Goal: Task Accomplishment & Management: Manage account settings

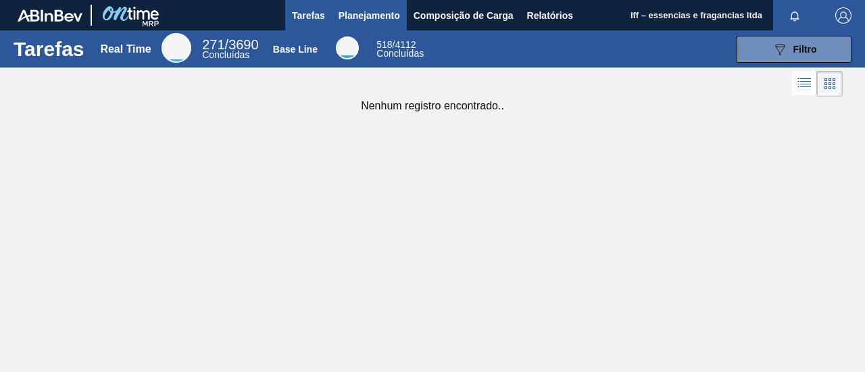
click at [381, 15] on span "Planejamento" at bounding box center [368, 15] width 61 height 16
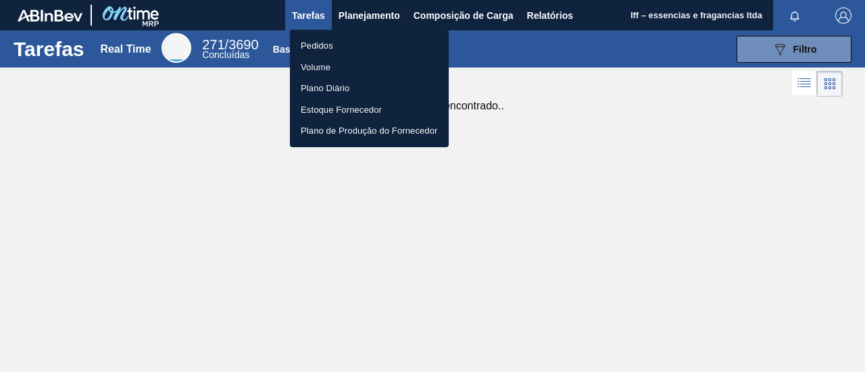
click at [353, 52] on li "Pedidos" at bounding box center [369, 46] width 159 height 22
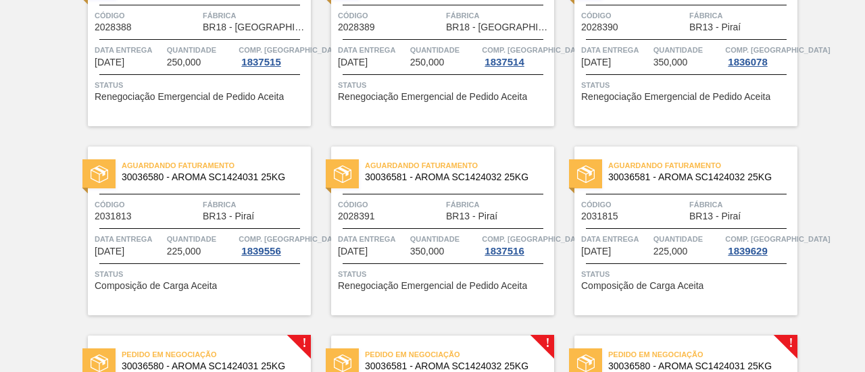
scroll to position [645, 0]
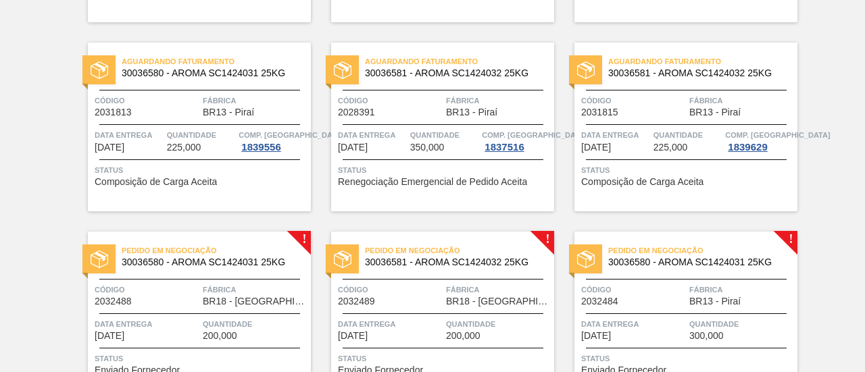
click at [186, 139] on span "Quantidade" at bounding box center [201, 135] width 69 height 14
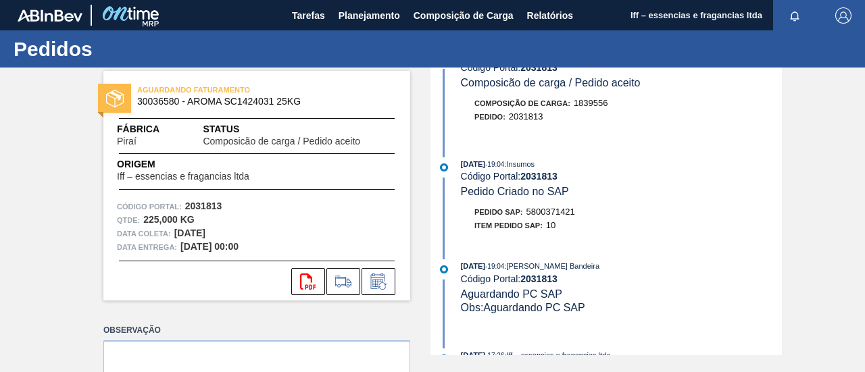
scroll to position [68, 0]
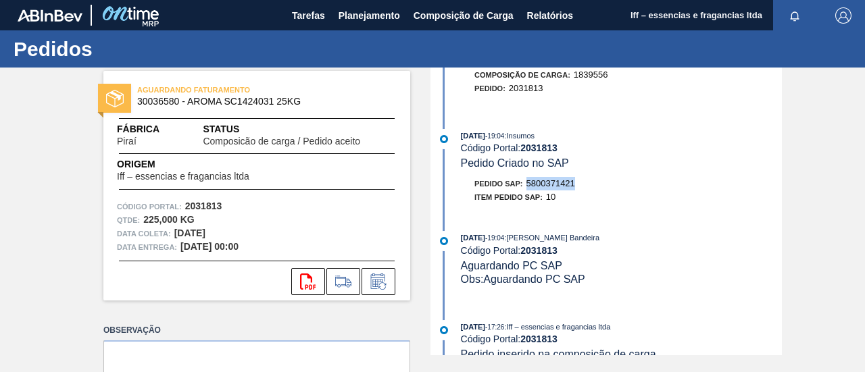
drag, startPoint x: 582, startPoint y: 189, endPoint x: 528, endPoint y: 189, distance: 53.4
click at [528, 189] on div "Pedido SAP: 5800371421" at bounding box center [621, 184] width 321 height 14
copy span "5800371421"
click at [310, 274] on icon "svg{fill:#ff0000}" at bounding box center [308, 282] width 16 height 16
click at [365, 22] on span "Planejamento" at bounding box center [368, 15] width 61 height 16
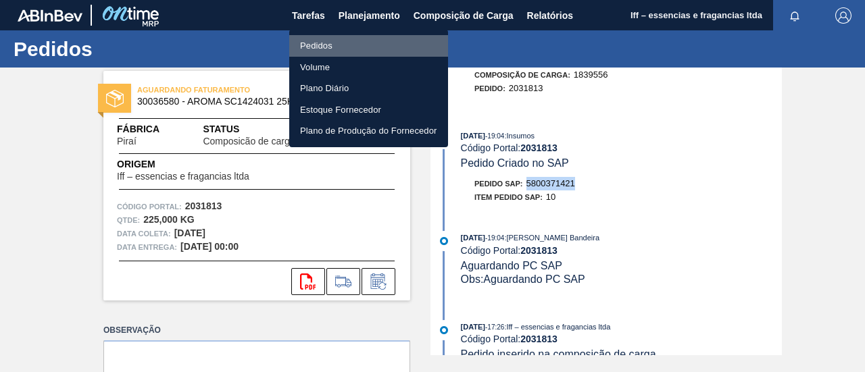
click at [319, 41] on li "Pedidos" at bounding box center [368, 46] width 159 height 22
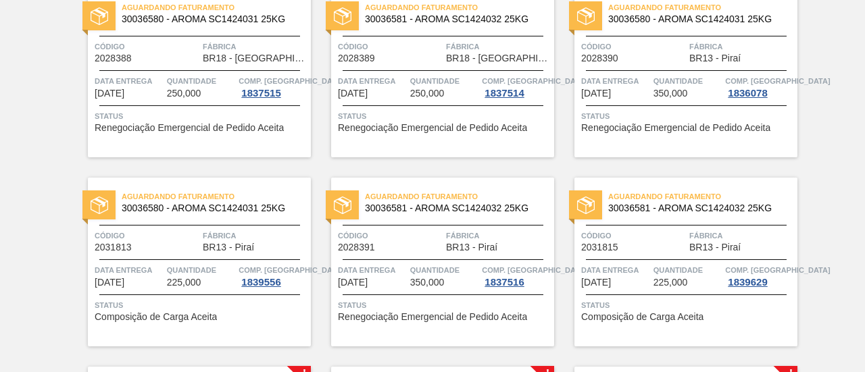
scroll to position [541, 0]
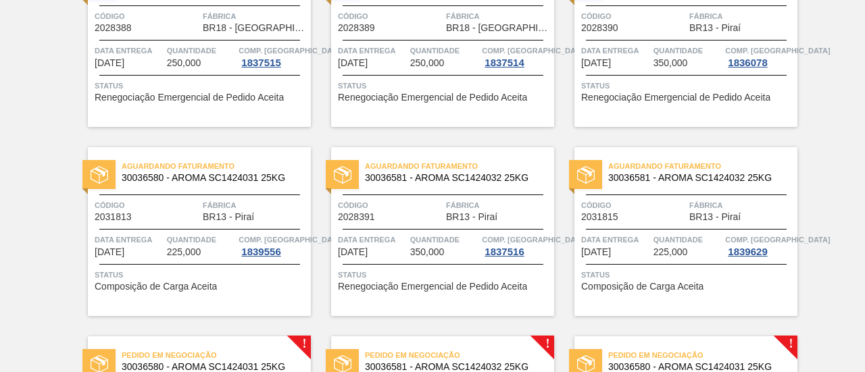
click at [671, 247] on span "225,000" at bounding box center [670, 252] width 34 height 10
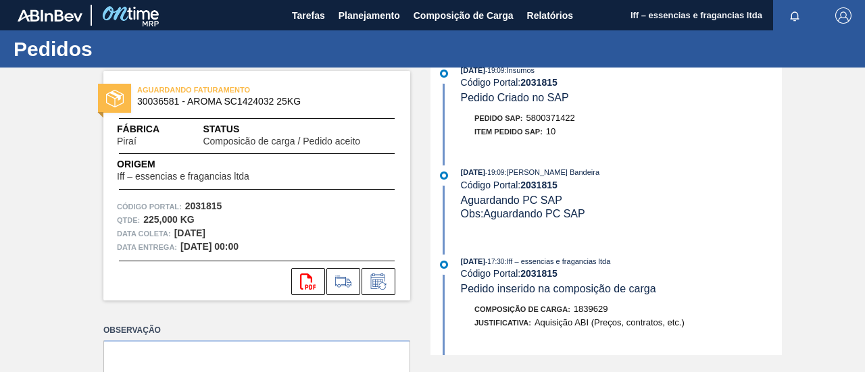
scroll to position [135, 0]
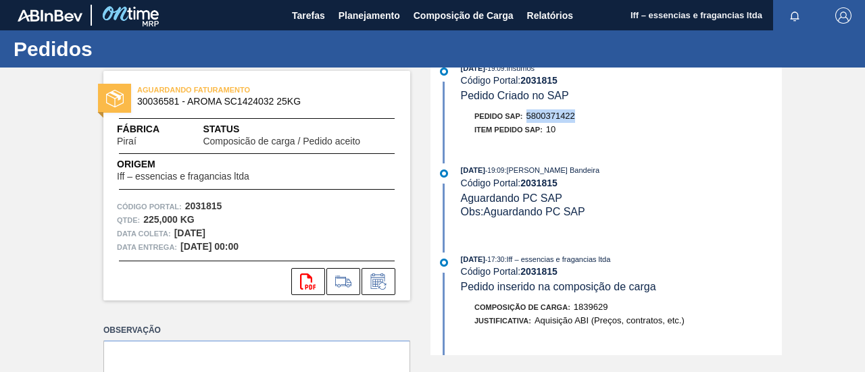
drag, startPoint x: 581, startPoint y: 120, endPoint x: 527, endPoint y: 122, distance: 54.1
click at [527, 122] on div "Pedido SAP: 5800371422" at bounding box center [621, 116] width 321 height 14
copy span "5800371422"
click at [314, 281] on icon "svg{fill:#ff0000}" at bounding box center [308, 282] width 16 height 16
click at [363, 29] on button "Planejamento" at bounding box center [369, 15] width 75 height 30
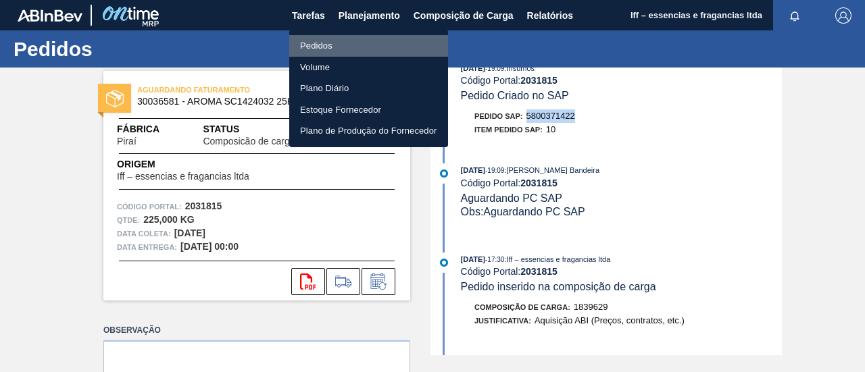
click at [323, 41] on li "Pedidos" at bounding box center [368, 46] width 159 height 22
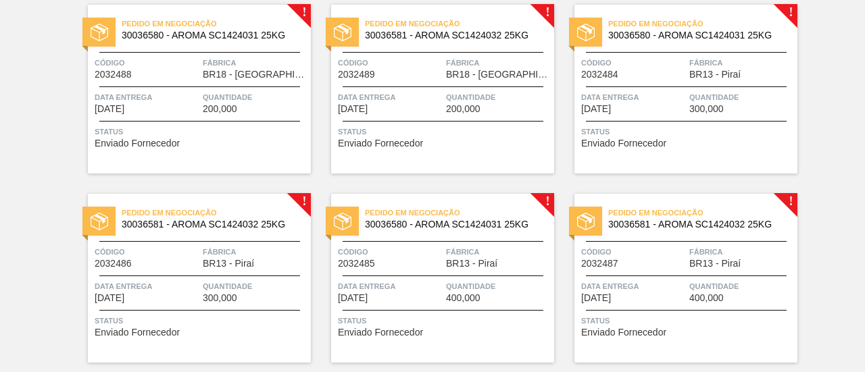
scroll to position [845, 0]
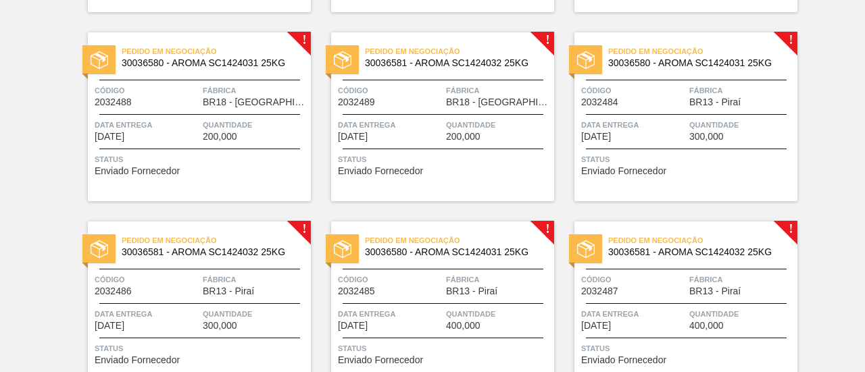
click at [666, 135] on div "Data entrega 26/11/2025" at bounding box center [633, 130] width 105 height 24
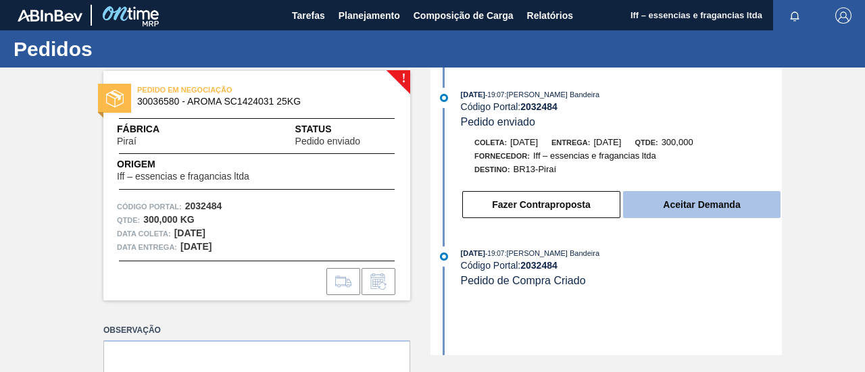
click at [654, 214] on button "Aceitar Demanda" at bounding box center [701, 204] width 157 height 27
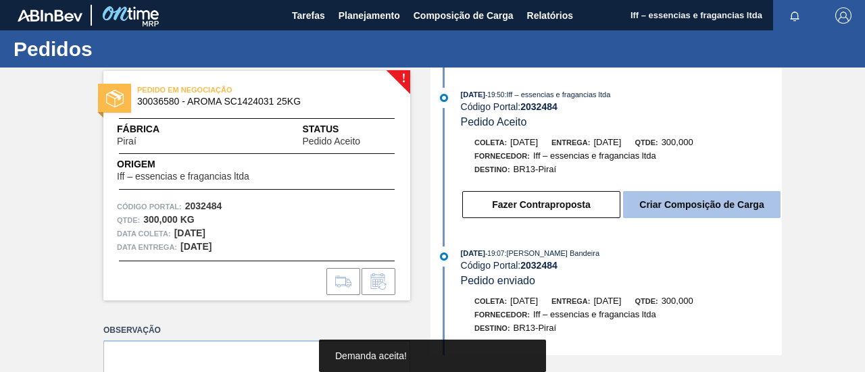
click at [661, 201] on button "Criar Composição de Carga" at bounding box center [701, 204] width 157 height 27
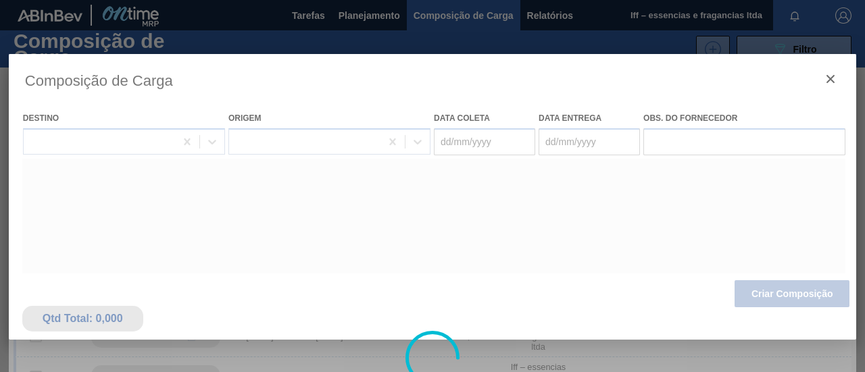
type coleta "24/11/2025"
type entrega "26/11/2025"
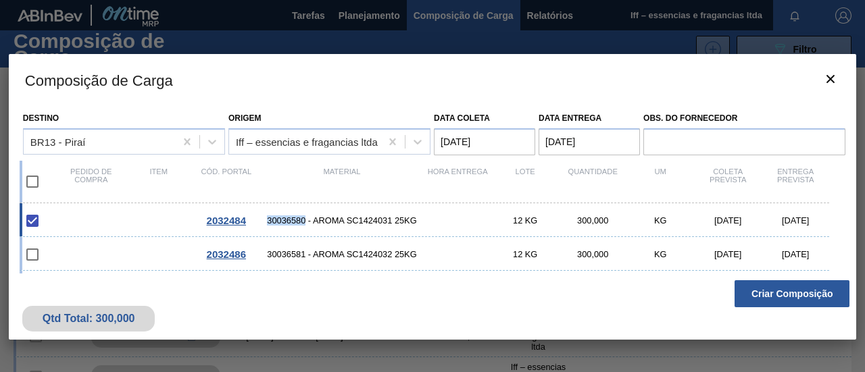
drag, startPoint x: 307, startPoint y: 221, endPoint x: 268, endPoint y: 223, distance: 38.6
click at [268, 223] on span "30036580 - AROMA SC1424031 25KG" at bounding box center [342, 221] width 164 height 10
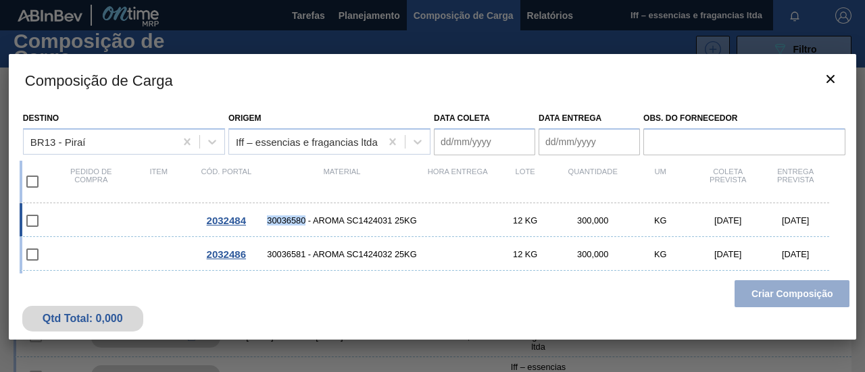
copy span "30036580"
click at [32, 218] on input "checkbox" at bounding box center [32, 221] width 28 height 28
click at [32, 222] on input "checkbox" at bounding box center [32, 221] width 28 height 28
checkbox input "false"
click at [830, 78] on icon "botão de ícone" at bounding box center [830, 79] width 8 height 8
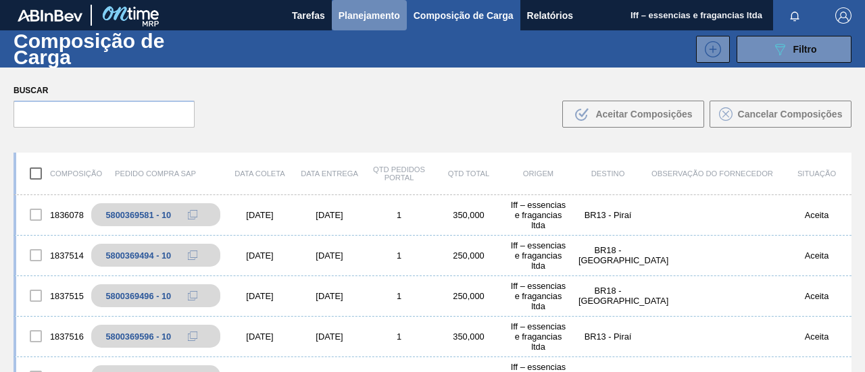
click at [377, 14] on span "Planejamento" at bounding box center [368, 15] width 61 height 16
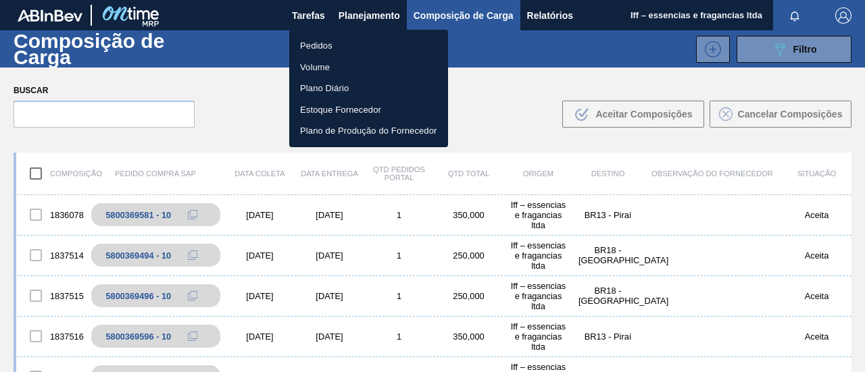
click at [341, 43] on li "Pedidos" at bounding box center [368, 46] width 159 height 22
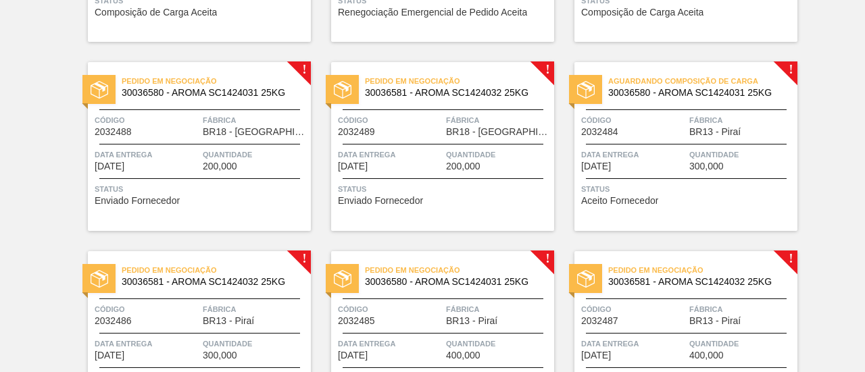
scroll to position [845, 0]
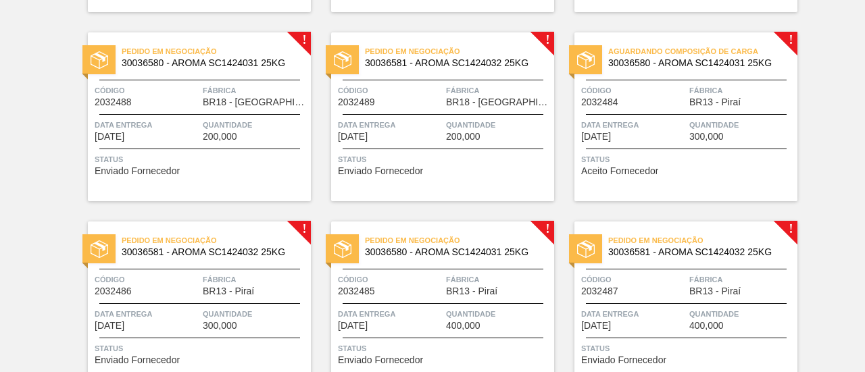
click at [670, 132] on div "Data entrega 26/11/2025" at bounding box center [633, 130] width 105 height 24
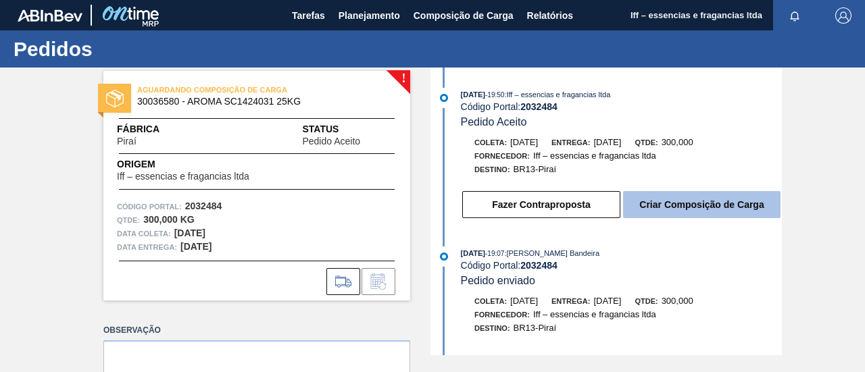
click at [691, 210] on button "Criar Composição de Carga" at bounding box center [701, 204] width 157 height 27
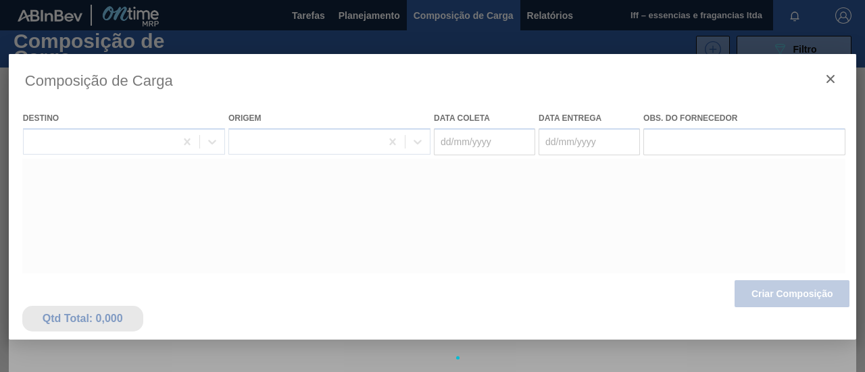
type coleta "24/11/2025"
type entrega "26/11/2025"
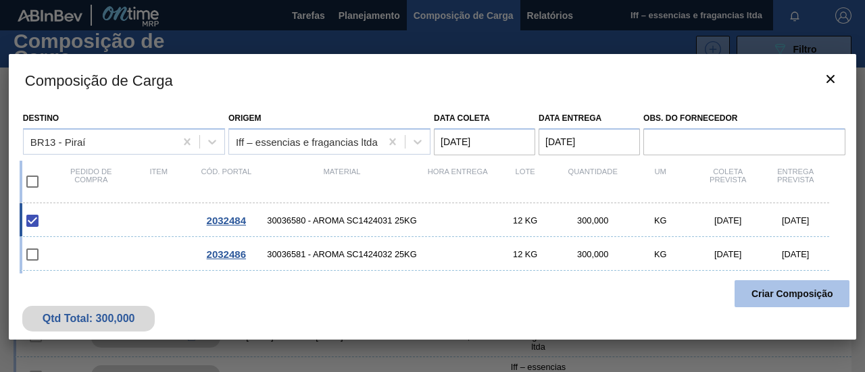
click at [782, 299] on button "Criar Composição" at bounding box center [791, 293] width 115 height 27
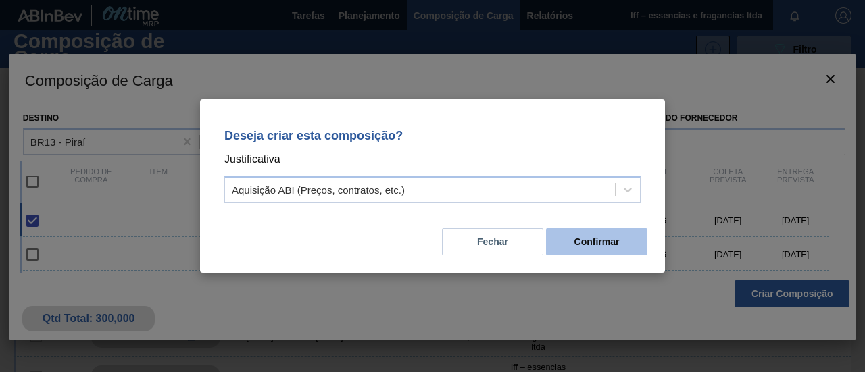
click at [584, 245] on button "Confirmar" at bounding box center [596, 241] width 101 height 27
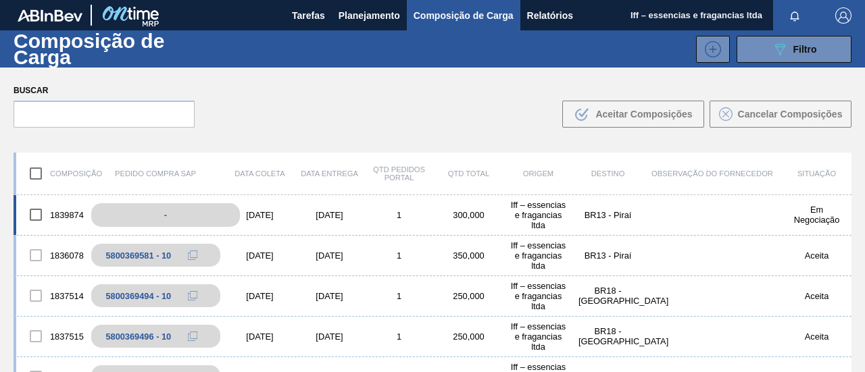
click at [182, 212] on div "-" at bounding box center [165, 215] width 149 height 24
click at [269, 214] on div "24/11/2025" at bounding box center [260, 215] width 70 height 10
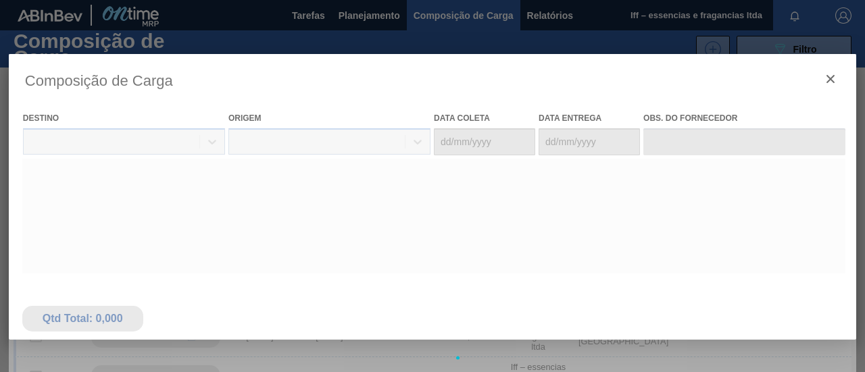
type coleta "24/11/2025"
type entrega "26/11/2025"
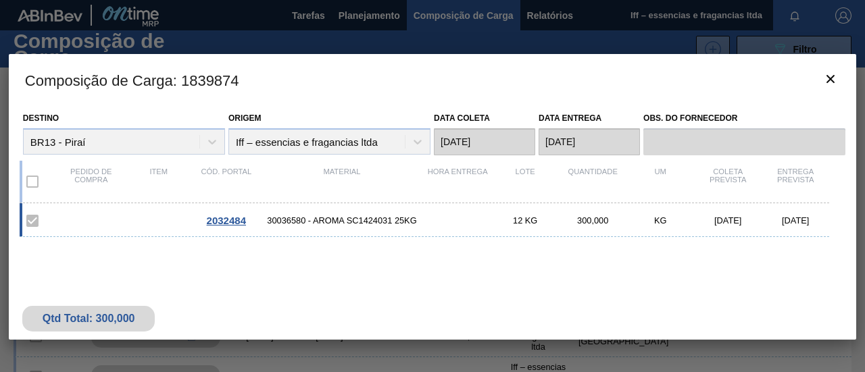
click at [226, 220] on span "2032484" at bounding box center [226, 220] width 39 height 11
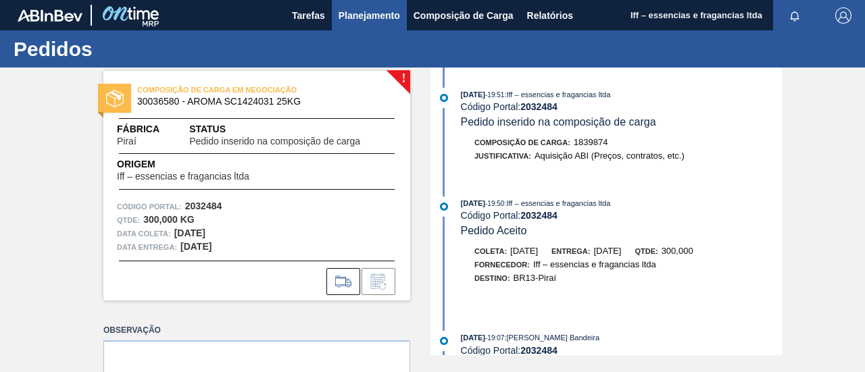
click at [363, 17] on span "Planejamento" at bounding box center [368, 15] width 61 height 16
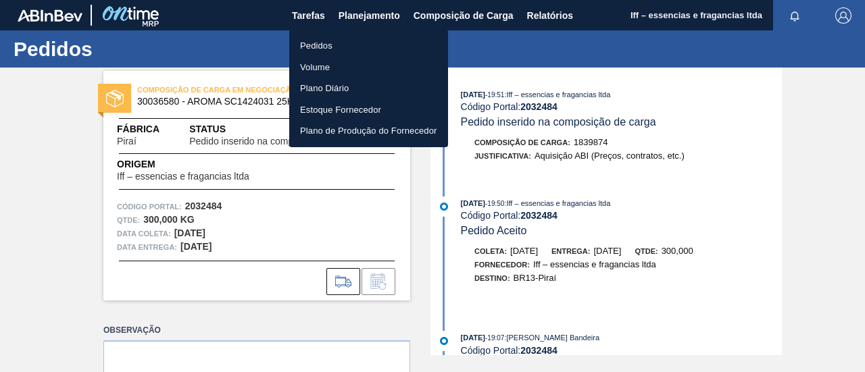
click at [323, 45] on li "Pedidos" at bounding box center [368, 46] width 159 height 22
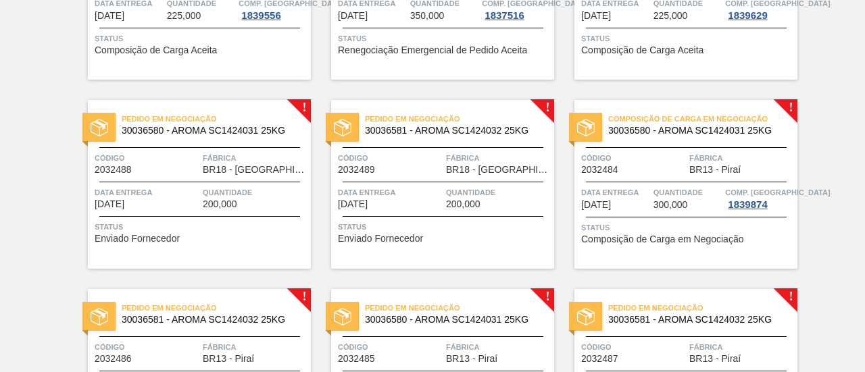
scroll to position [845, 0]
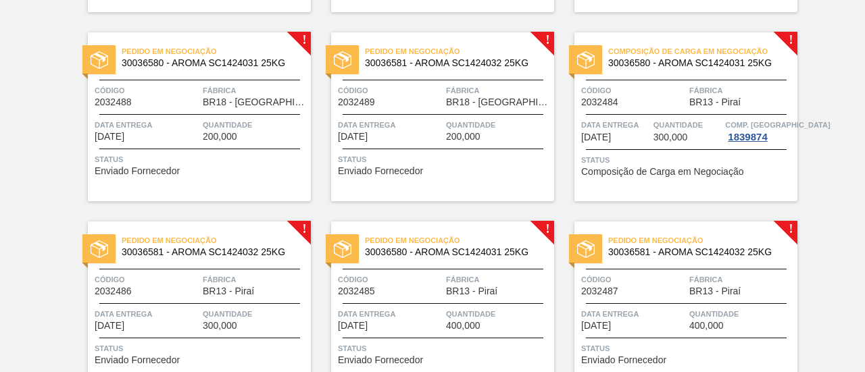
click at [211, 292] on span "BR13 - Piraí" at bounding box center [228, 291] width 51 height 10
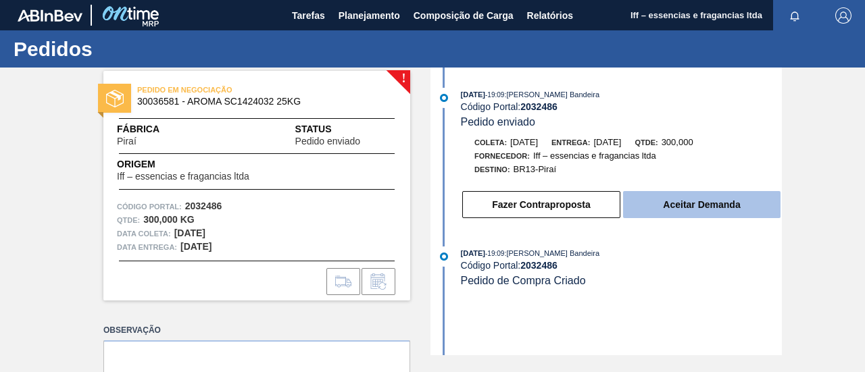
click at [703, 205] on button "Aceitar Demanda" at bounding box center [701, 204] width 157 height 27
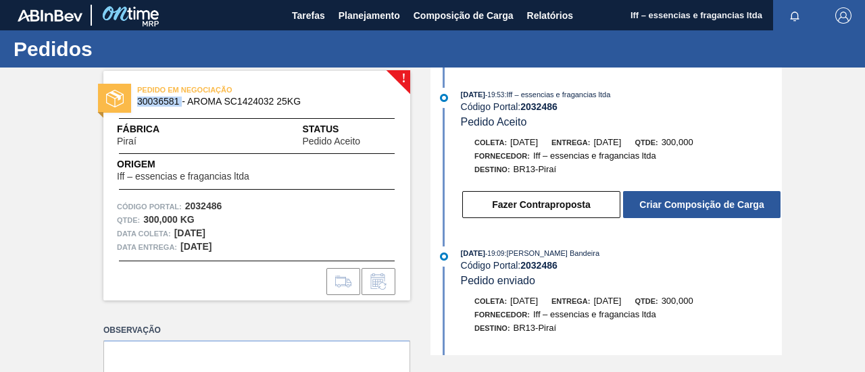
drag, startPoint x: 180, startPoint y: 99, endPoint x: 138, endPoint y: 101, distance: 41.9
click at [138, 101] on span "30036581 - AROMA SC1424032 25KG" at bounding box center [259, 102] width 245 height 10
copy span "30036581"
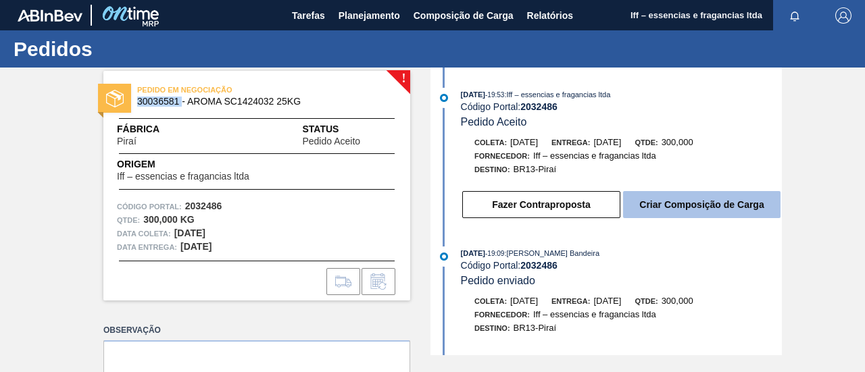
click at [703, 211] on button "Criar Composição de Carga" at bounding box center [701, 204] width 157 height 27
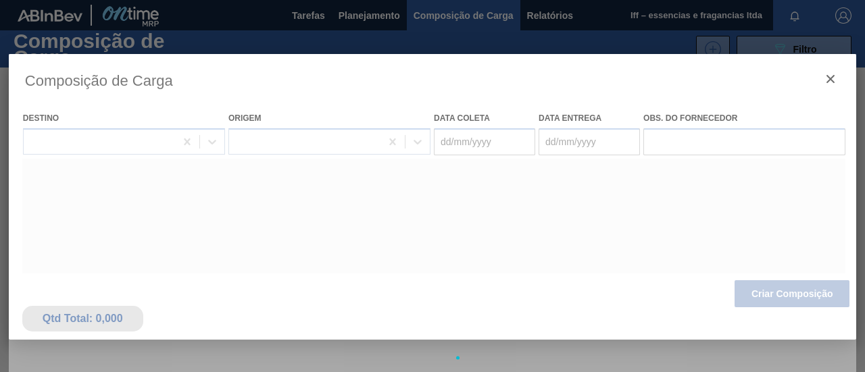
type coleta "24/11/2025"
type entrega "26/11/2025"
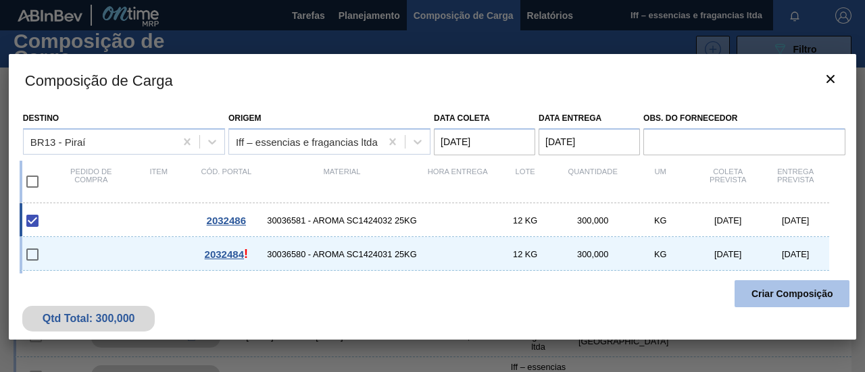
click at [794, 301] on button "Criar Composição" at bounding box center [791, 293] width 115 height 27
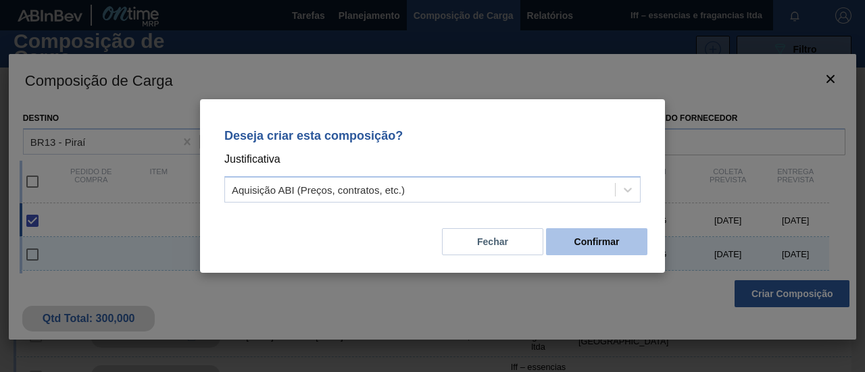
click at [570, 237] on button "Confirmar" at bounding box center [596, 241] width 101 height 27
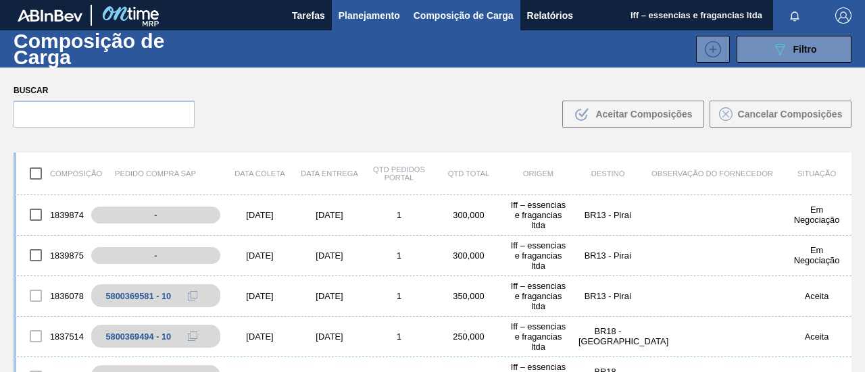
click at [369, 13] on span "Planejamento" at bounding box center [368, 15] width 61 height 16
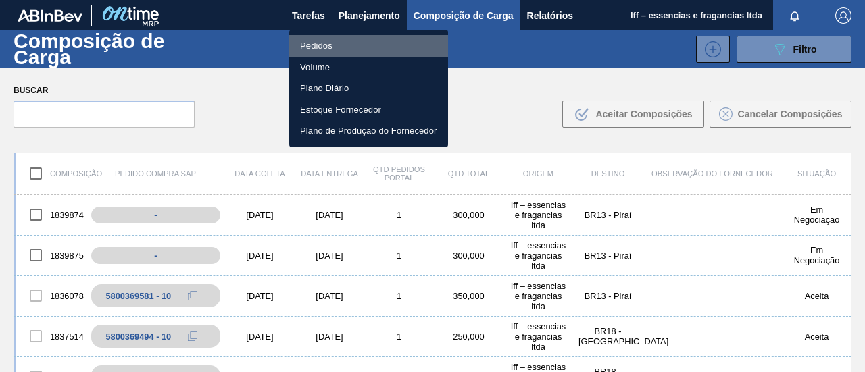
click at [316, 46] on li "Pedidos" at bounding box center [368, 46] width 159 height 22
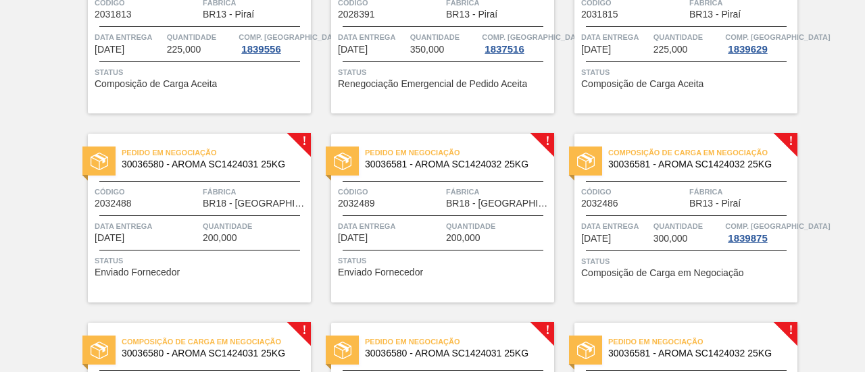
scroll to position [912, 0]
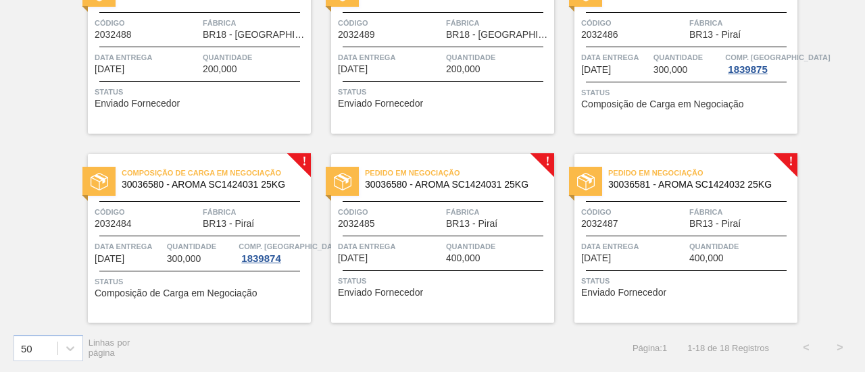
click at [434, 261] on div "Data entrega 04/12/2025" at bounding box center [390, 252] width 105 height 24
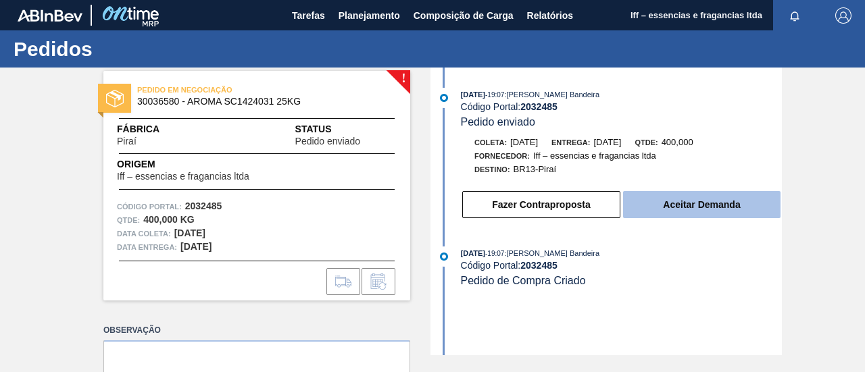
click at [687, 205] on button "Aceitar Demanda" at bounding box center [701, 204] width 157 height 27
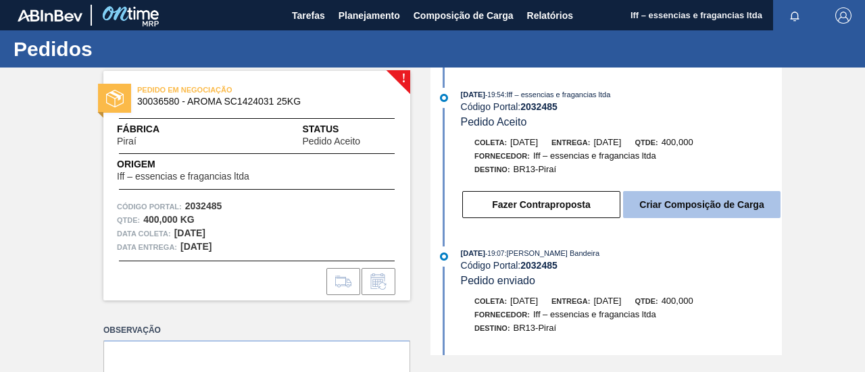
click at [673, 206] on button "Criar Composição de Carga" at bounding box center [701, 204] width 157 height 27
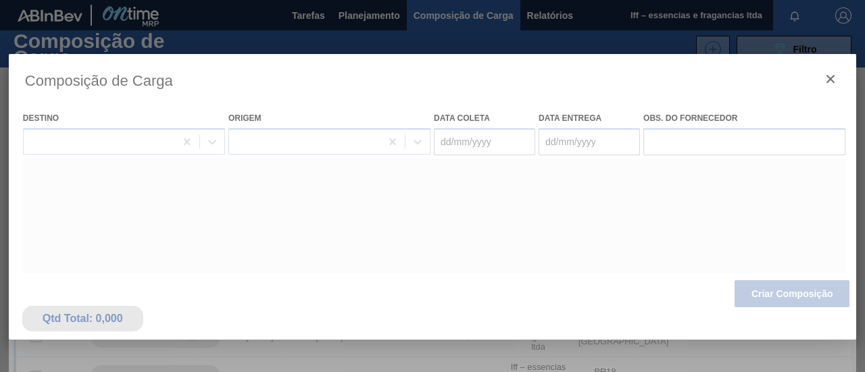
type coleta "02/12/2025"
type entrega "04/12/2025"
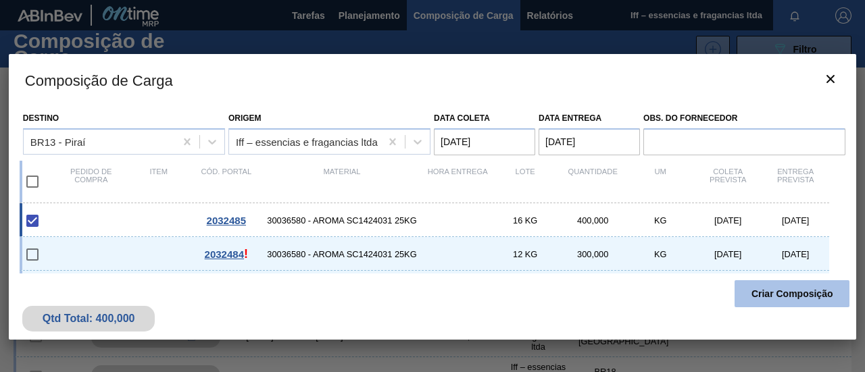
click at [752, 289] on button "Criar Composição" at bounding box center [791, 293] width 115 height 27
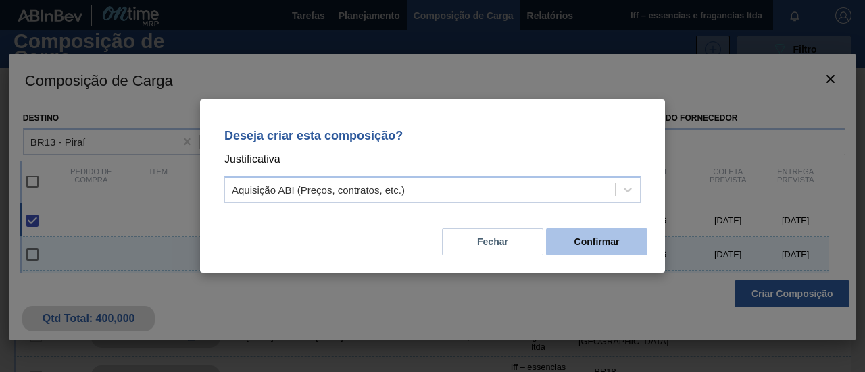
click at [609, 241] on button "Confirmar" at bounding box center [596, 241] width 101 height 27
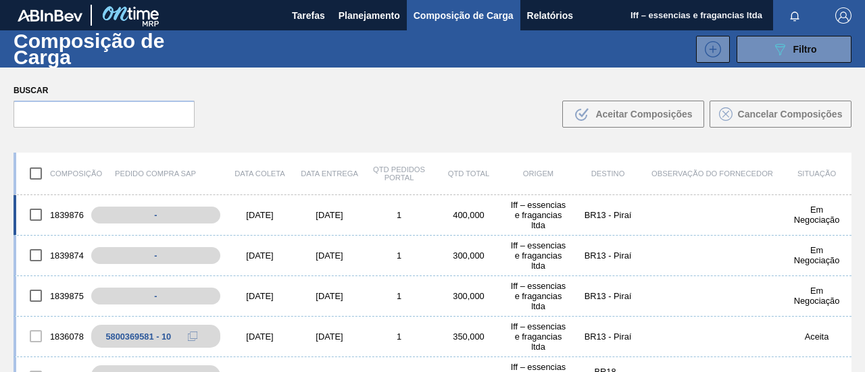
click at [254, 216] on div "02/12/2025" at bounding box center [260, 215] width 70 height 10
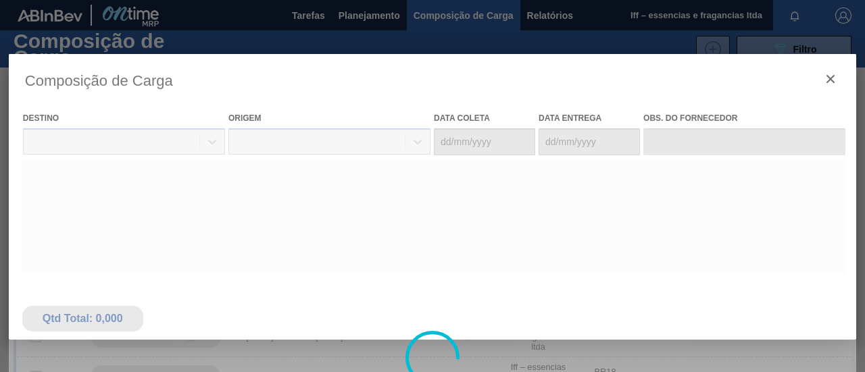
type coleta "02/12/2025"
type entrega "04/12/2025"
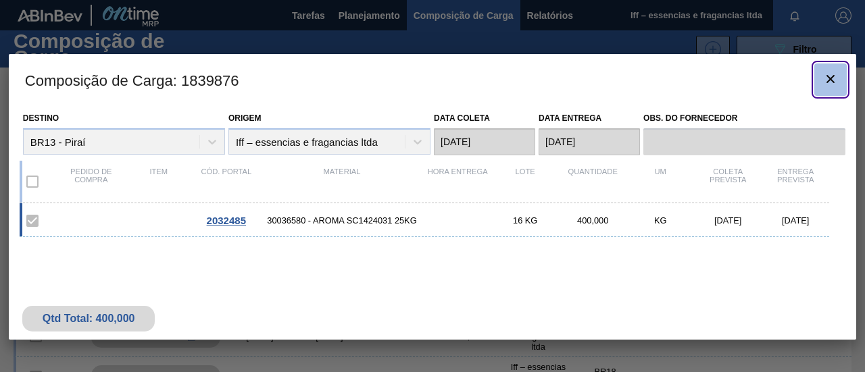
click at [833, 78] on icon "botão de ícone" at bounding box center [830, 79] width 16 height 16
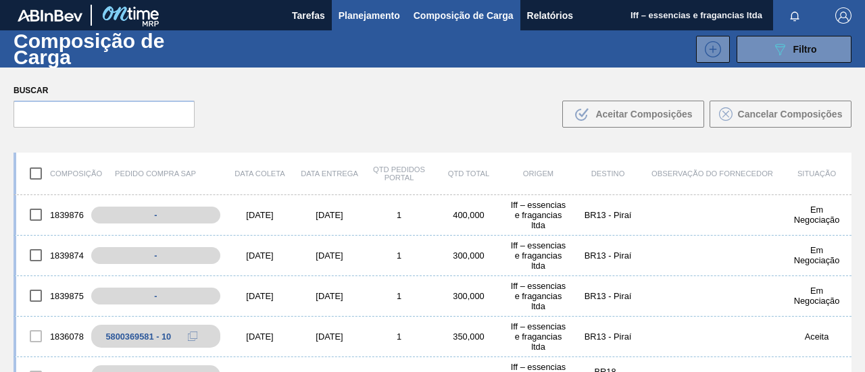
click at [372, 17] on span "Planejamento" at bounding box center [368, 15] width 61 height 16
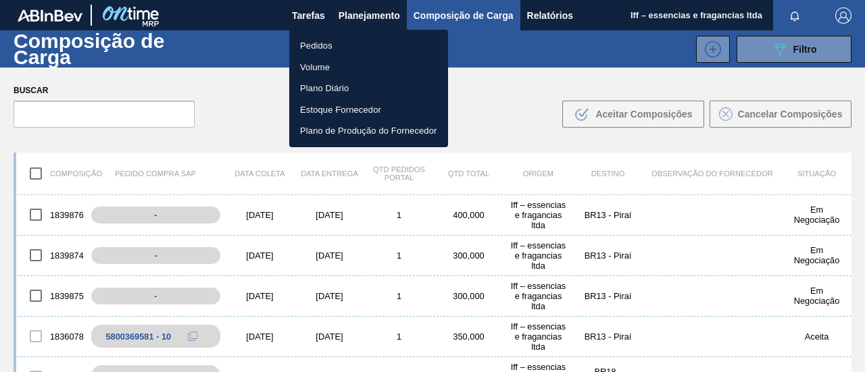
click at [322, 45] on li "Pedidos" at bounding box center [368, 46] width 159 height 22
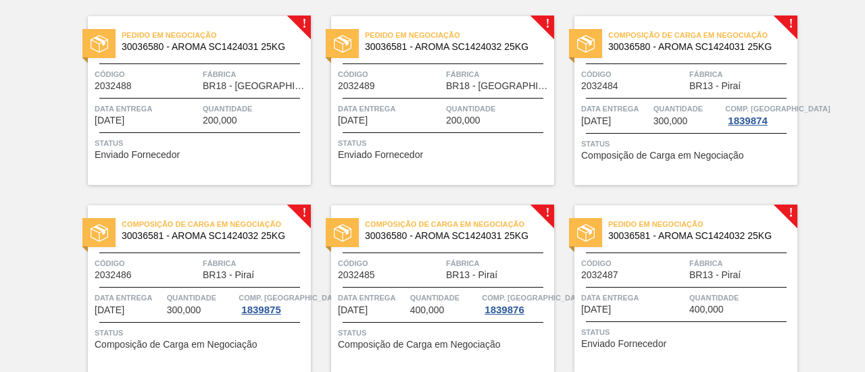
scroll to position [912, 0]
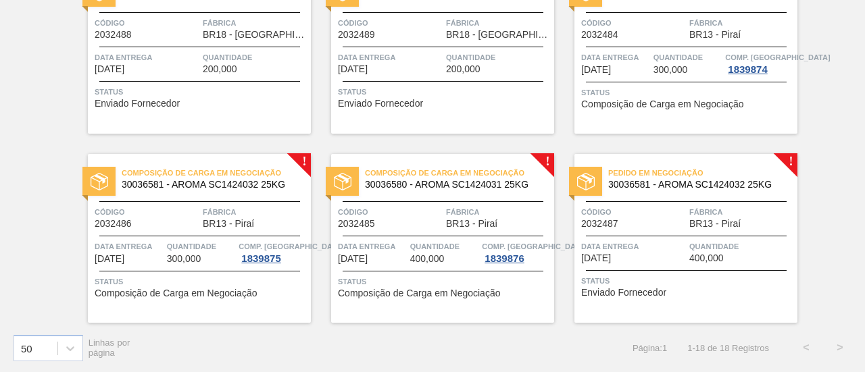
click at [638, 252] on span "Data entrega" at bounding box center [633, 247] width 105 height 14
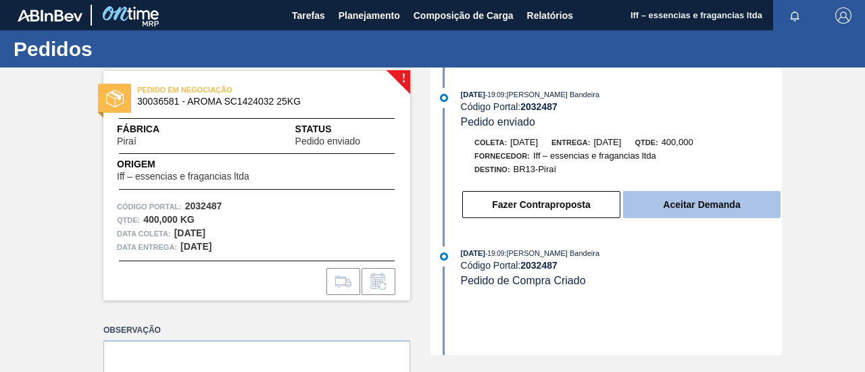
click at [701, 212] on button "Aceitar Demanda" at bounding box center [701, 204] width 157 height 27
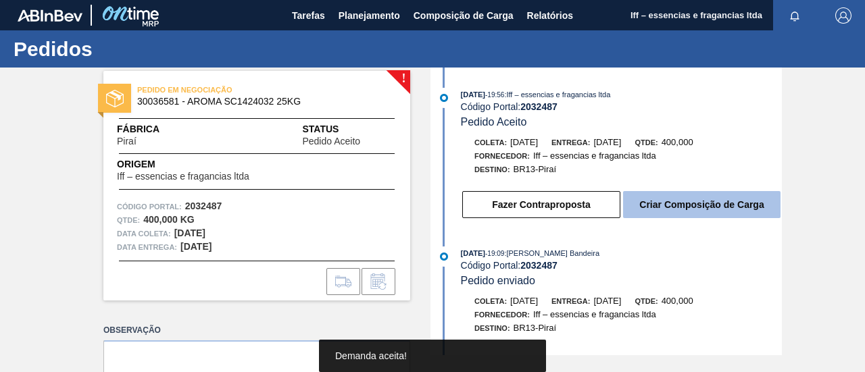
click at [728, 204] on button "Criar Composição de Carga" at bounding box center [701, 204] width 157 height 27
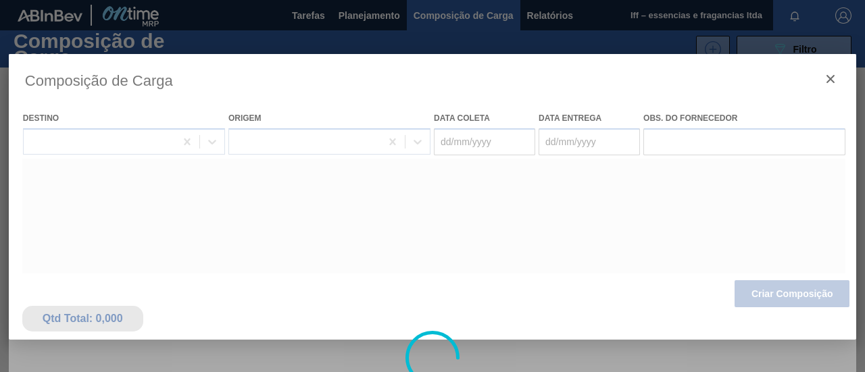
type coleta "02/12/2025"
type entrega "04/12/2025"
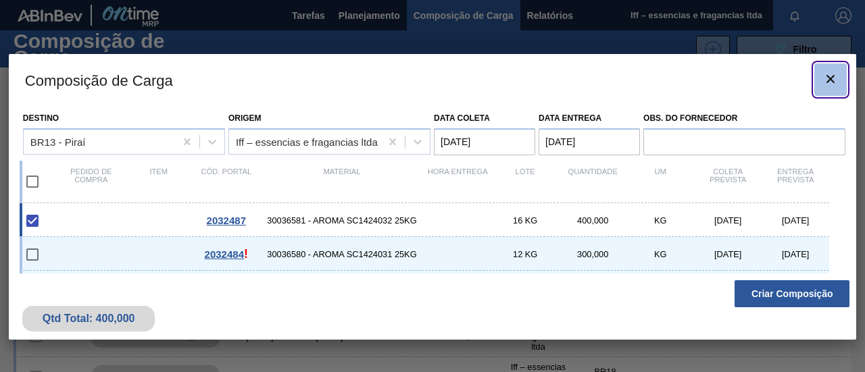
click at [830, 76] on icon "botão de ícone" at bounding box center [830, 79] width 16 height 16
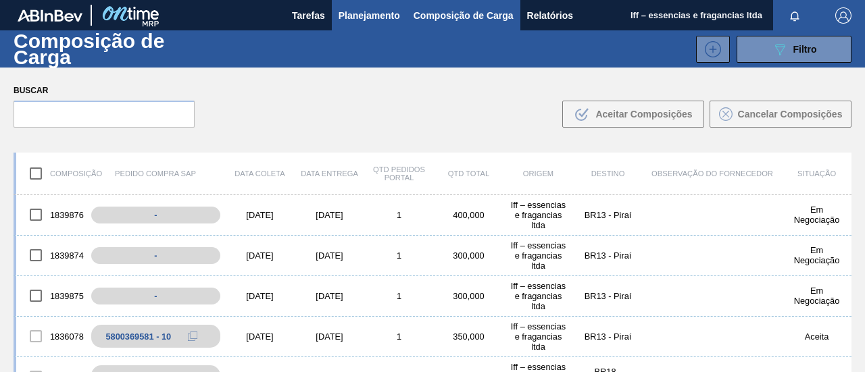
click at [395, 9] on span "Planejamento" at bounding box center [368, 15] width 61 height 16
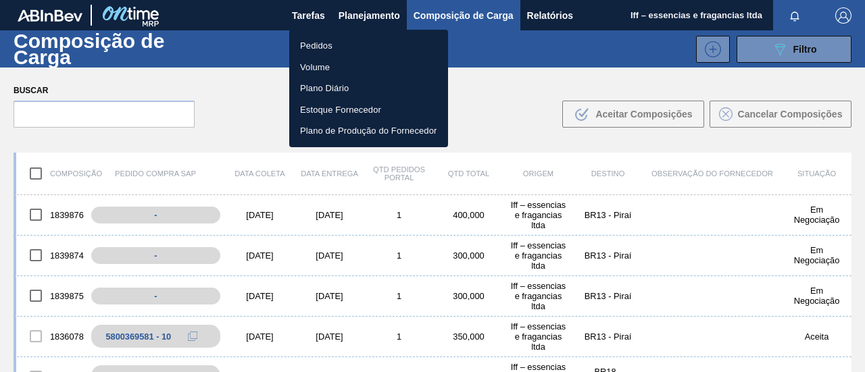
click at [322, 49] on li "Pedidos" at bounding box center [368, 46] width 159 height 22
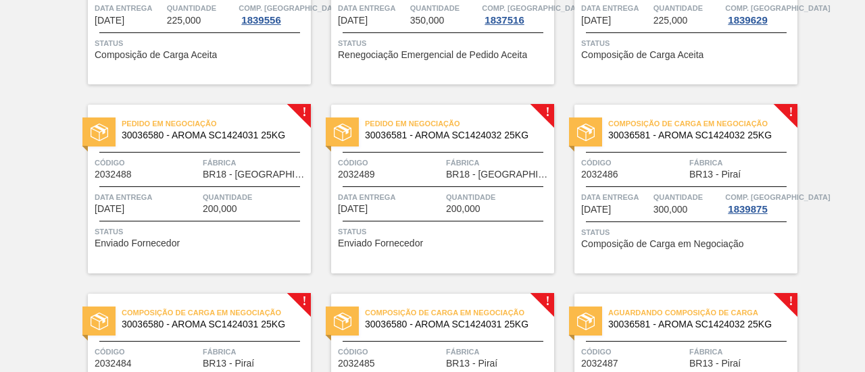
scroll to position [912, 0]
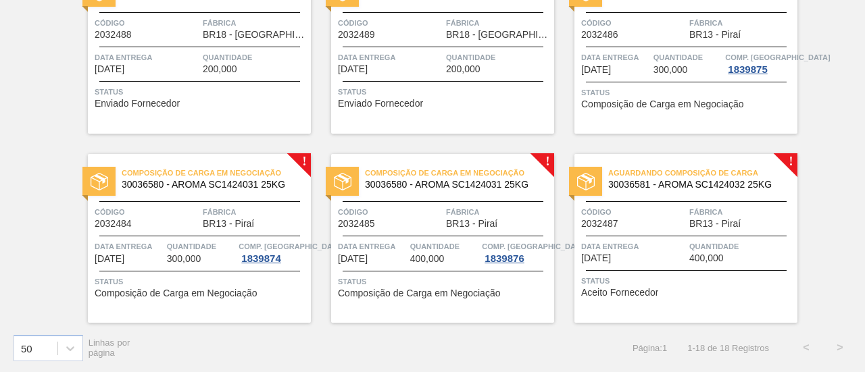
click at [643, 268] on div "Aguardando Composição de Carga 30036581 - AROMA SC1424032 25KG Código 2032487 F…" at bounding box center [685, 238] width 223 height 169
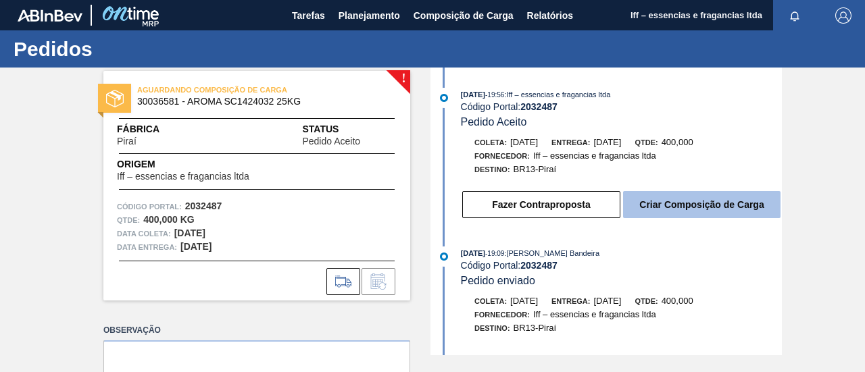
click at [659, 205] on button "Criar Composição de Carga" at bounding box center [701, 204] width 157 height 27
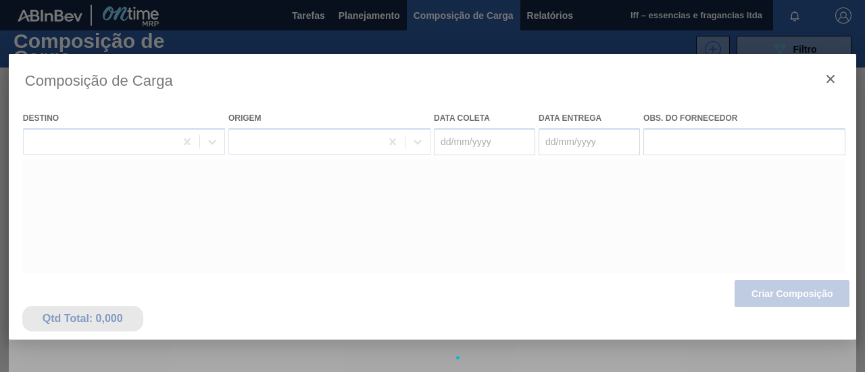
type coleta "02/12/2025"
type entrega "04/12/2025"
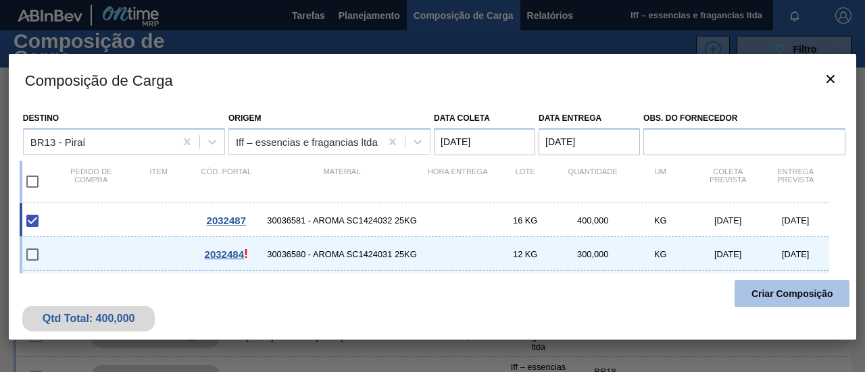
click at [757, 290] on button "Criar Composição" at bounding box center [791, 293] width 115 height 27
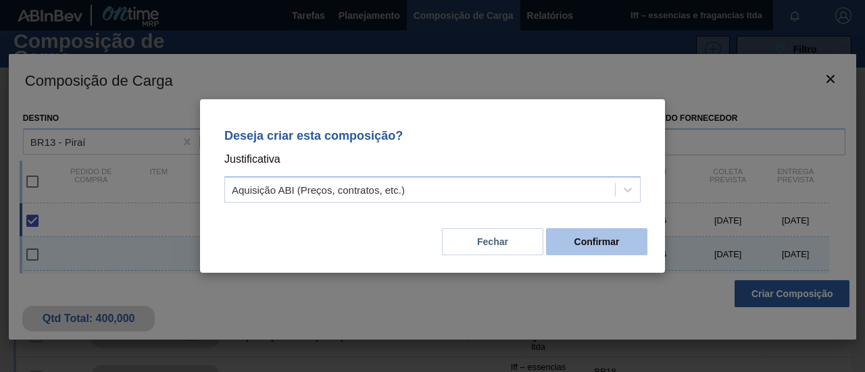
click at [606, 247] on button "Confirmar" at bounding box center [596, 241] width 101 height 27
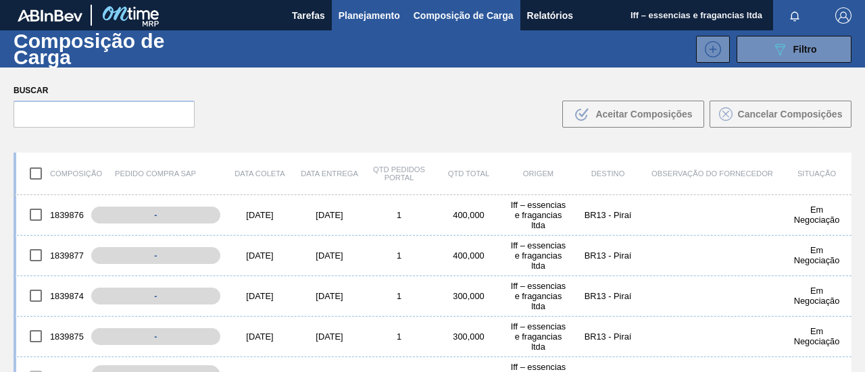
click at [355, 18] on span "Planejamento" at bounding box center [368, 15] width 61 height 16
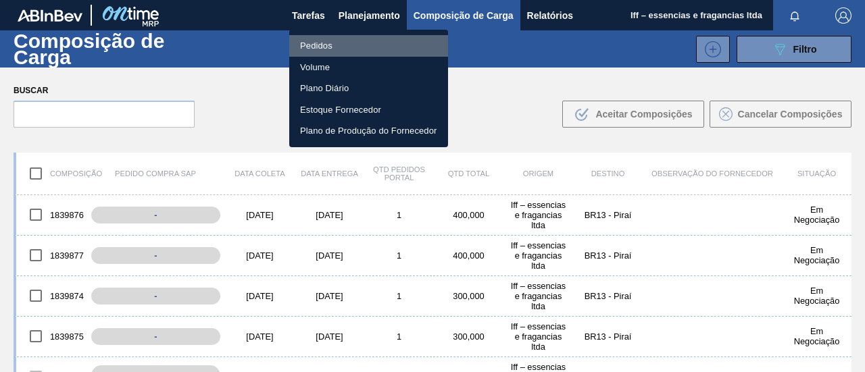
click at [306, 47] on li "Pedidos" at bounding box center [368, 46] width 159 height 22
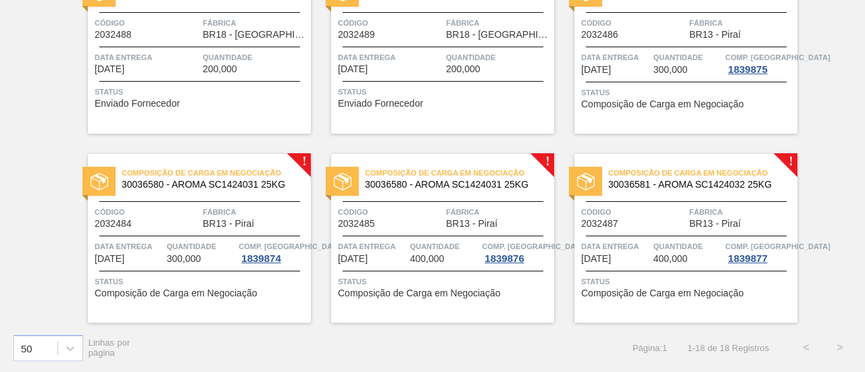
scroll to position [777, 0]
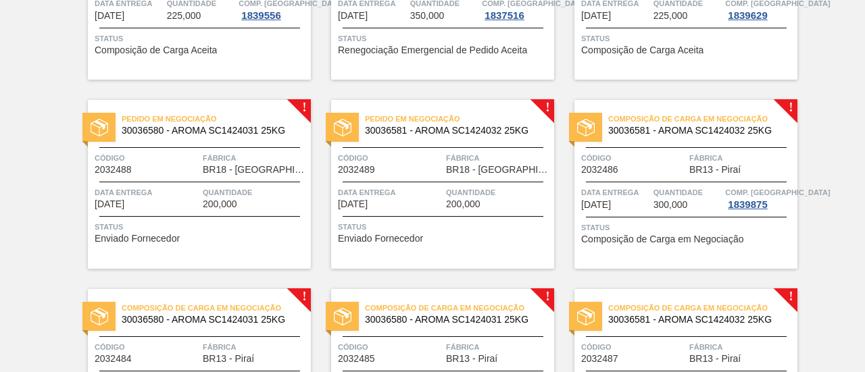
click at [199, 191] on div "Data entrega 26/11/2025 Quantidade 200,000" at bounding box center [199, 198] width 223 height 24
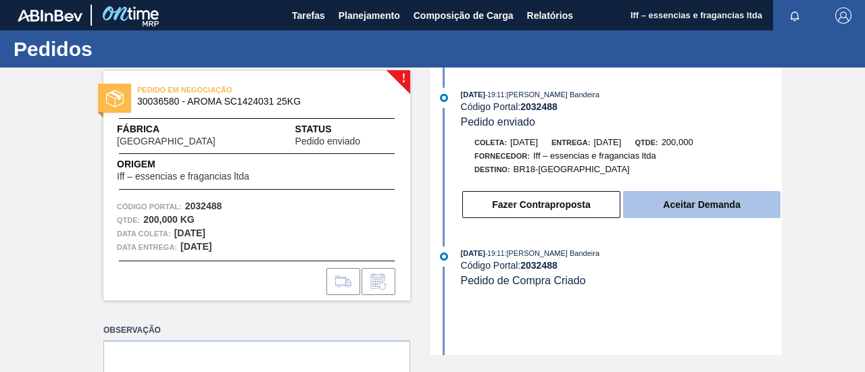
click at [705, 206] on button "Aceitar Demanda" at bounding box center [701, 204] width 157 height 27
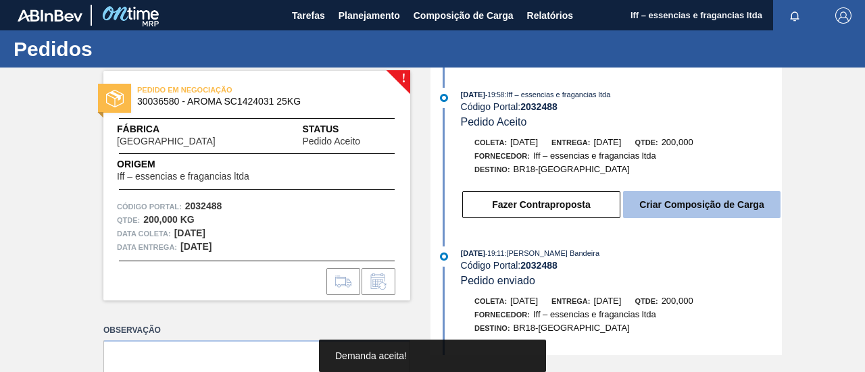
click at [668, 204] on button "Criar Composição de Carga" at bounding box center [701, 204] width 157 height 27
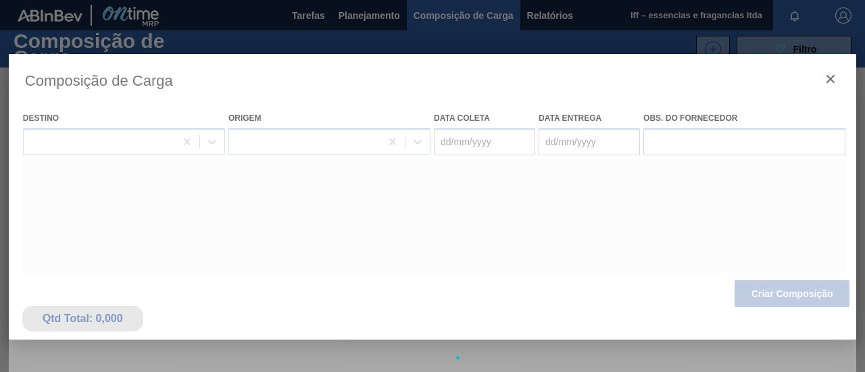
type coleta "24/11/2025"
type entrega "26/11/2025"
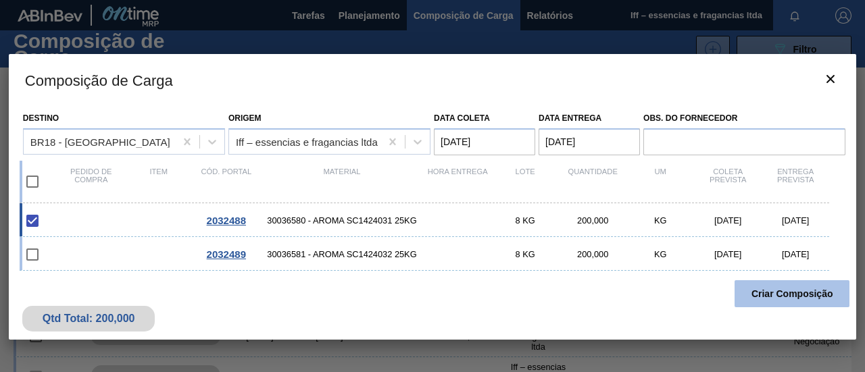
click at [796, 288] on button "Criar Composição" at bounding box center [791, 293] width 115 height 27
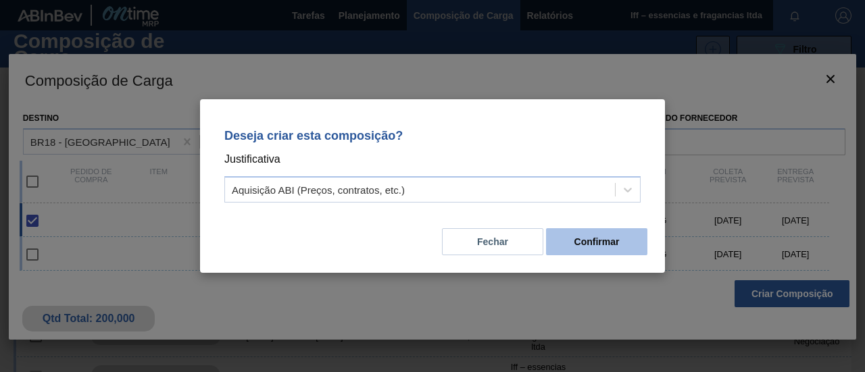
click at [596, 239] on button "Confirmar" at bounding box center [596, 241] width 101 height 27
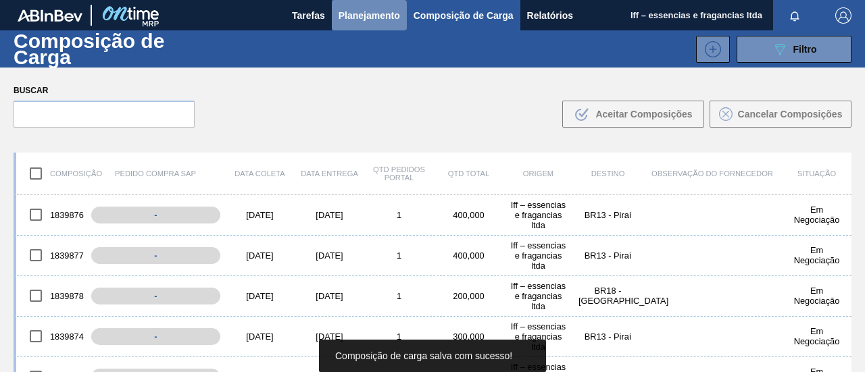
click at [343, 7] on span "Planejamento" at bounding box center [368, 15] width 61 height 16
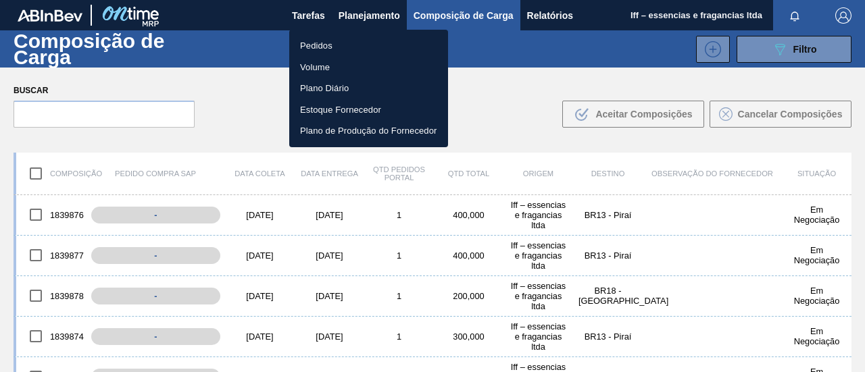
click at [316, 47] on li "Pedidos" at bounding box center [368, 46] width 159 height 22
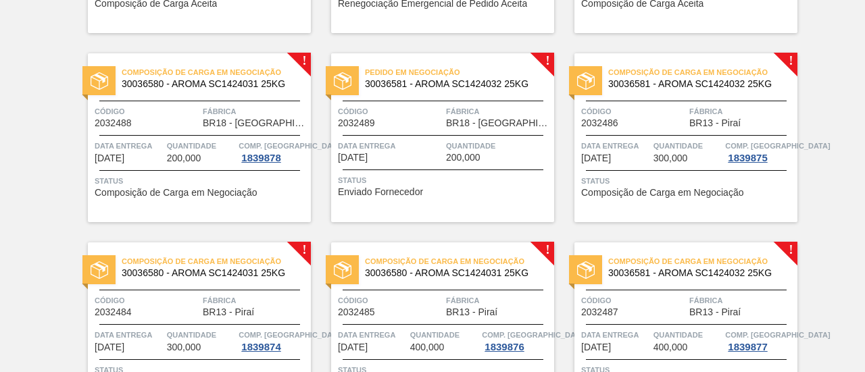
scroll to position [845, 0]
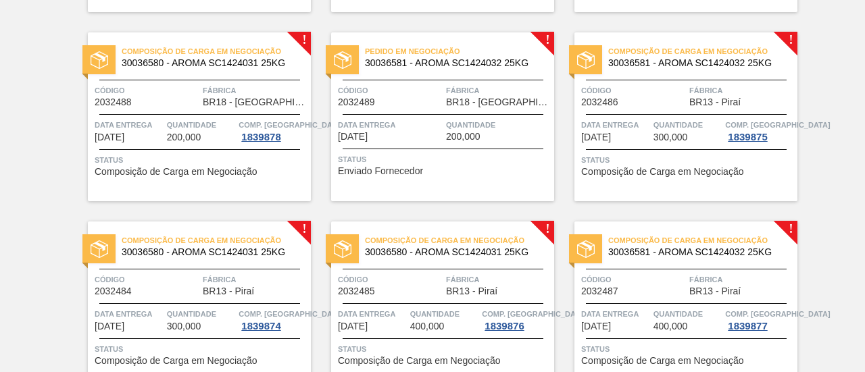
click at [172, 132] on span "200,000" at bounding box center [184, 137] width 34 height 10
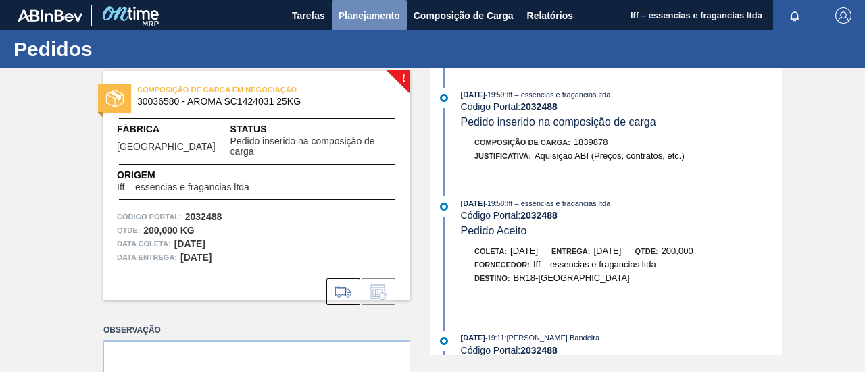
click at [368, 15] on span "Planejamento" at bounding box center [368, 15] width 61 height 16
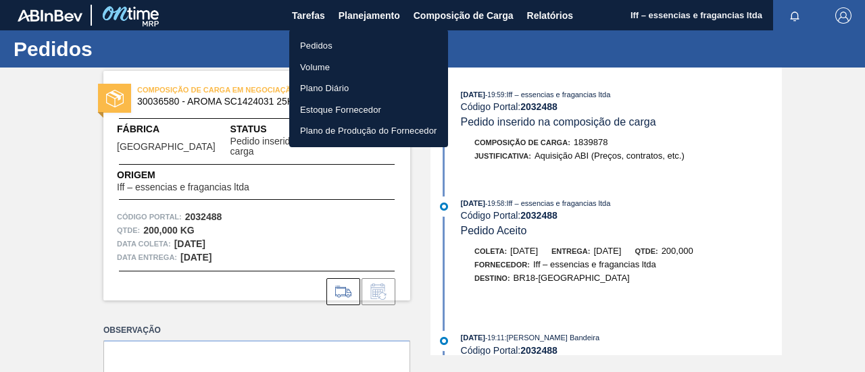
click at [326, 43] on li "Pedidos" at bounding box center [368, 46] width 159 height 22
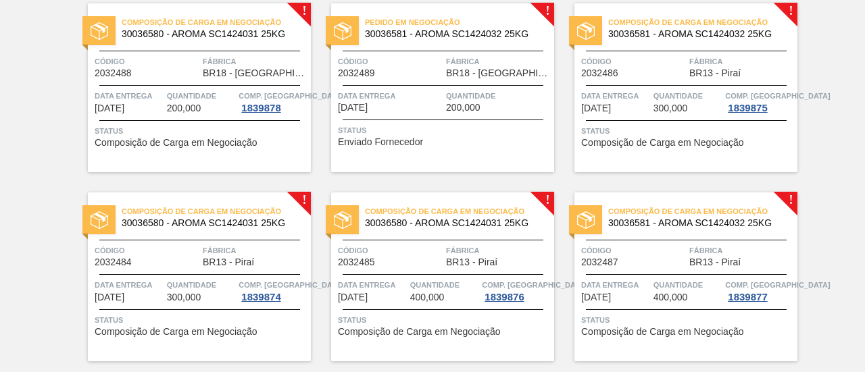
scroll to position [878, 0]
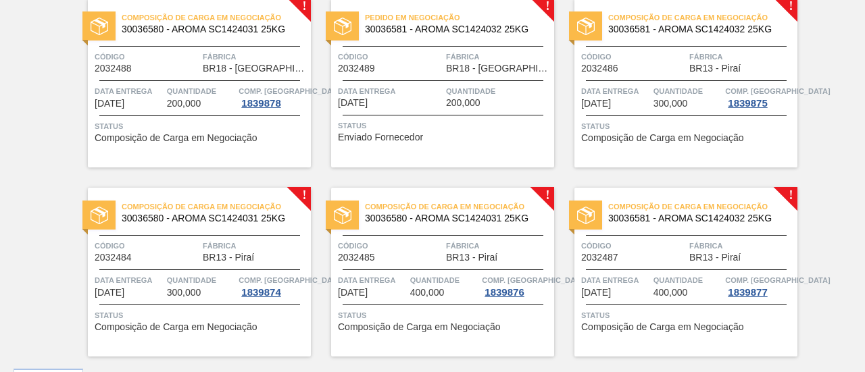
click at [392, 102] on div "Data entrega 26/11/2025" at bounding box center [390, 96] width 105 height 24
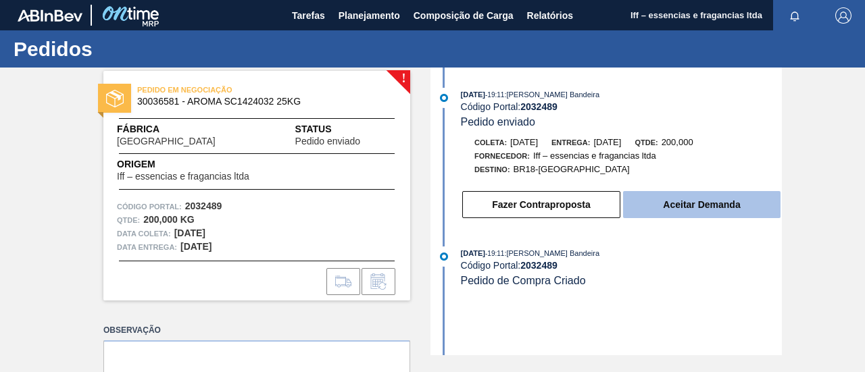
click at [724, 207] on button "Aceitar Demanda" at bounding box center [701, 204] width 157 height 27
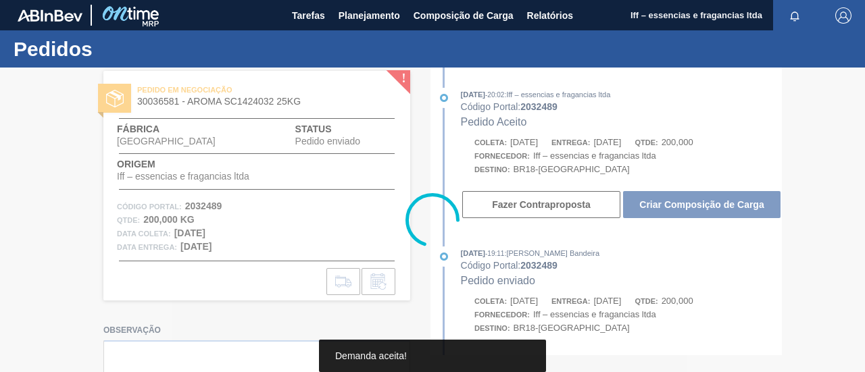
click at [666, 208] on div at bounding box center [432, 220] width 865 height 305
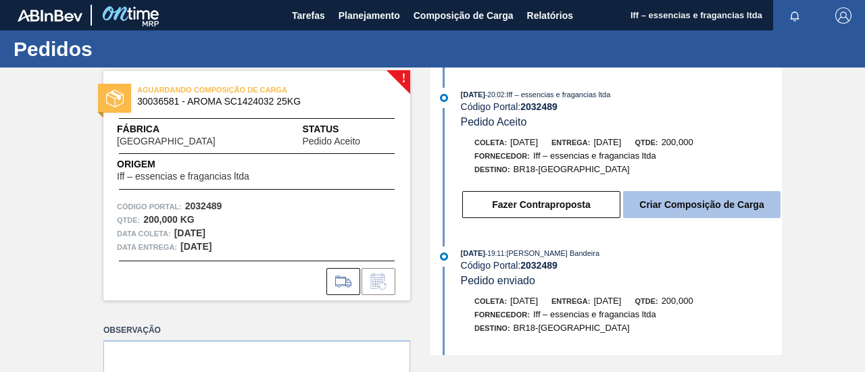
click at [654, 207] on button "Criar Composição de Carga" at bounding box center [701, 204] width 157 height 27
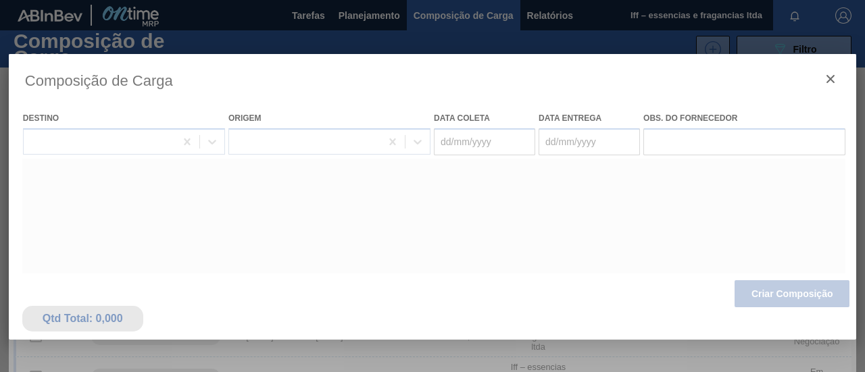
type coleta "24/11/2025"
type entrega "26/11/2025"
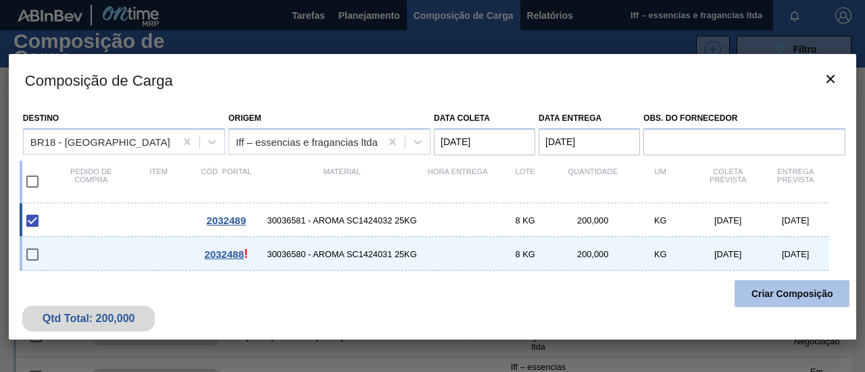
click at [766, 290] on button "Criar Composição" at bounding box center [791, 293] width 115 height 27
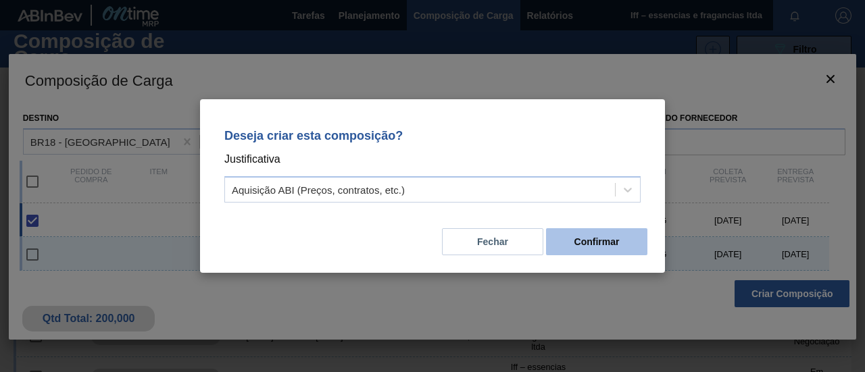
click at [584, 240] on button "Confirmar" at bounding box center [596, 241] width 101 height 27
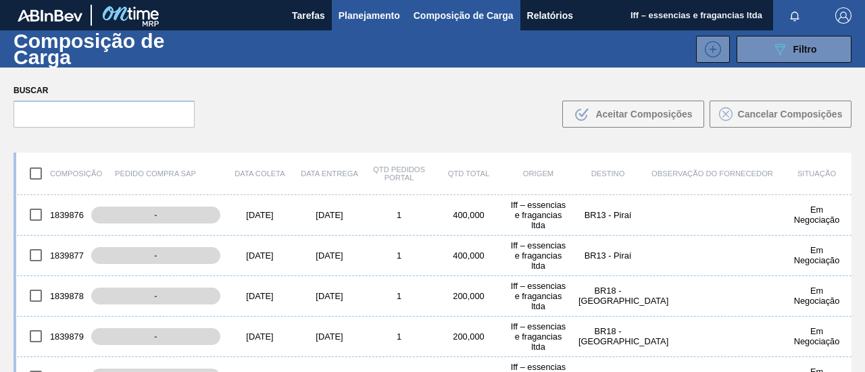
click at [361, 22] on span "Planejamento" at bounding box center [368, 15] width 61 height 16
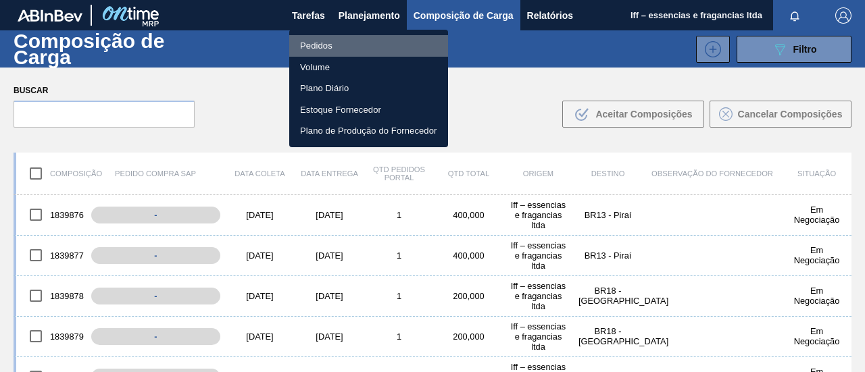
click at [327, 45] on li "Pedidos" at bounding box center [368, 46] width 159 height 22
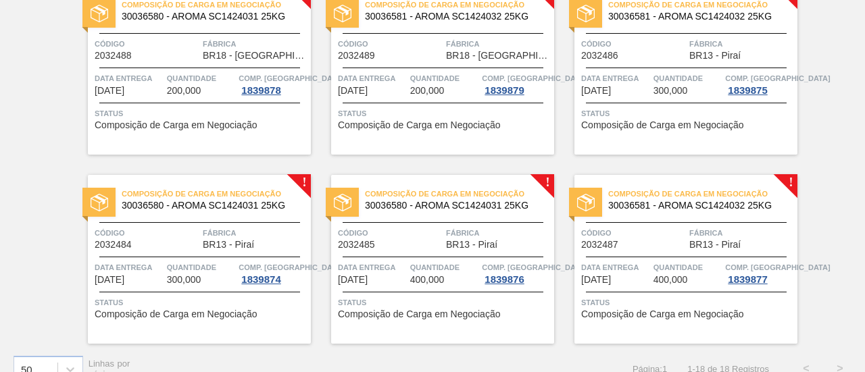
scroll to position [912, 0]
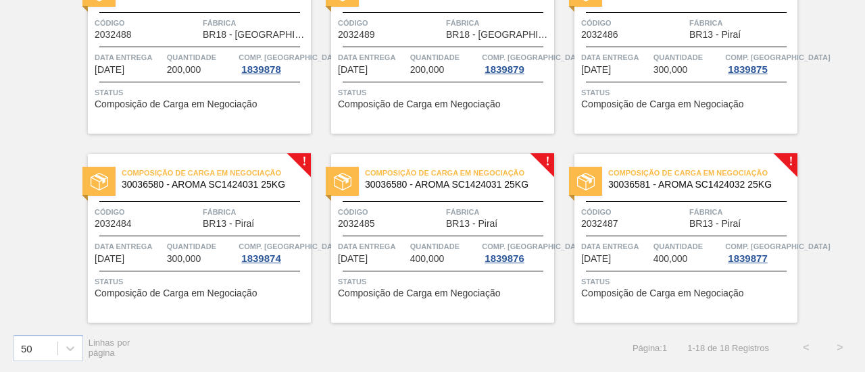
click at [429, 241] on span "Quantidade" at bounding box center [444, 247] width 69 height 14
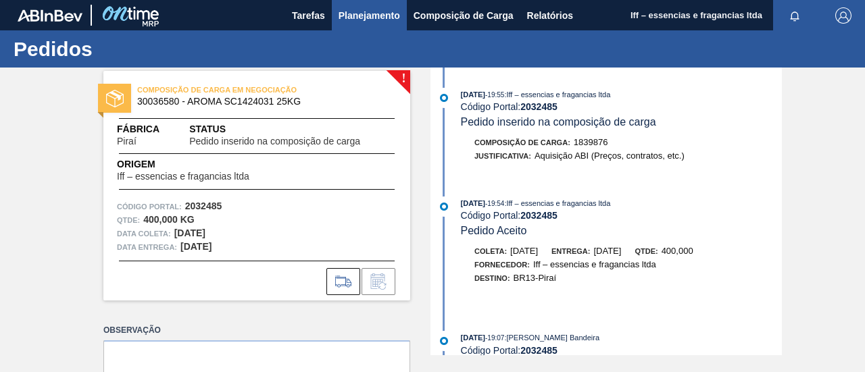
click at [355, 11] on span "Planejamento" at bounding box center [368, 15] width 61 height 16
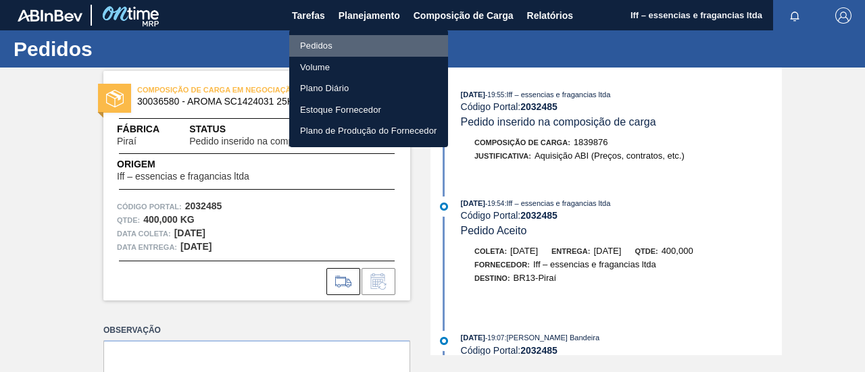
click at [332, 44] on li "Pedidos" at bounding box center [368, 46] width 159 height 22
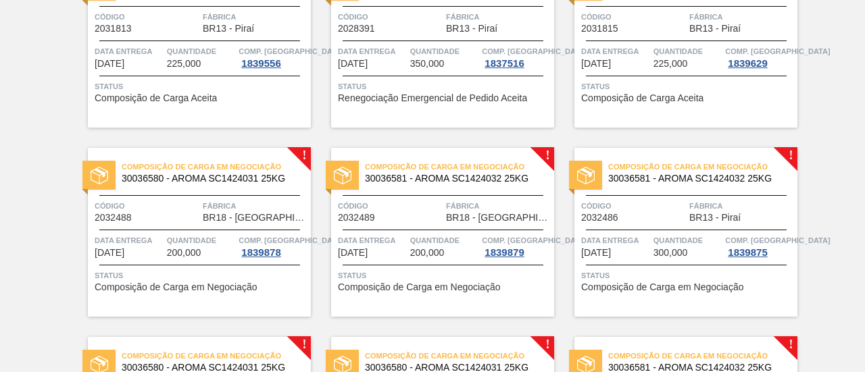
scroll to position [709, 0]
